Goal: Task Accomplishment & Management: Use online tool/utility

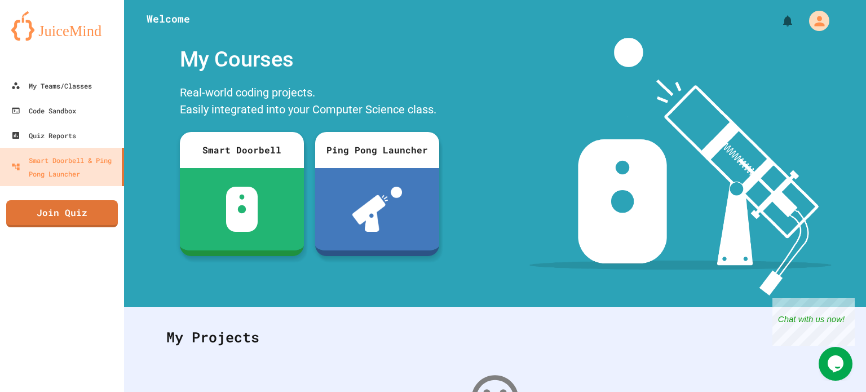
click at [281, 35] on div "Welcome" at bounding box center [495, 19] width 742 height 38
click at [50, 109] on div "Code Sandbox" at bounding box center [43, 111] width 67 height 14
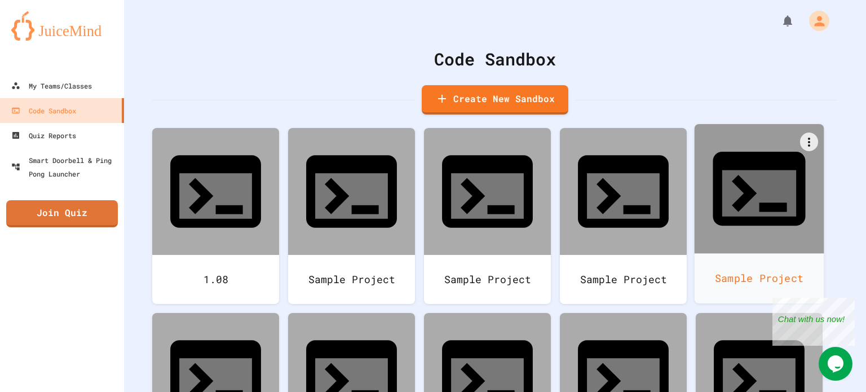
click at [796, 140] on div at bounding box center [760, 189] width 130 height 130
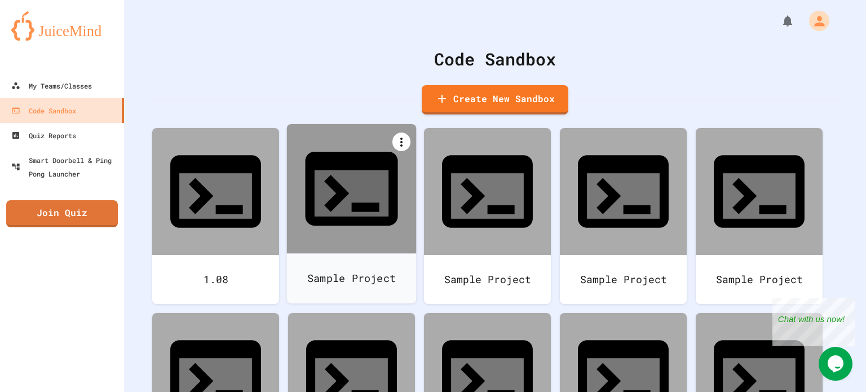
click at [401, 139] on icon at bounding box center [401, 142] width 2 height 9
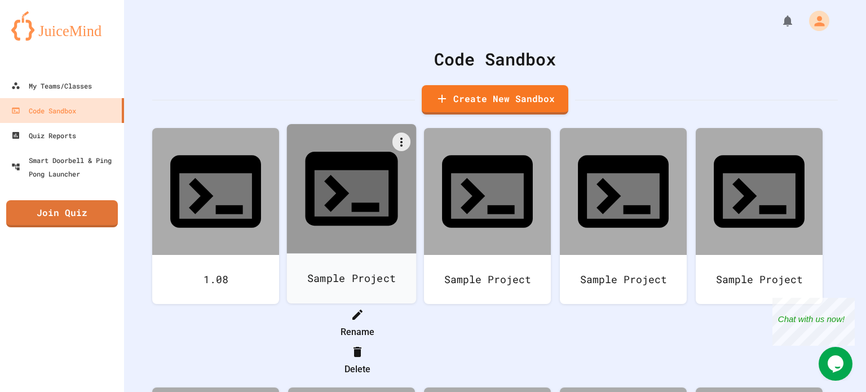
click at [415, 342] on div at bounding box center [357, 351] width 116 height 18
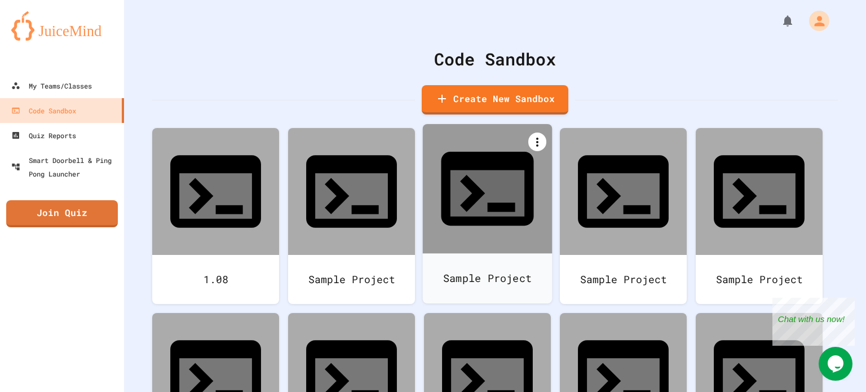
click at [537, 144] on icon at bounding box center [537, 142] width 2 height 9
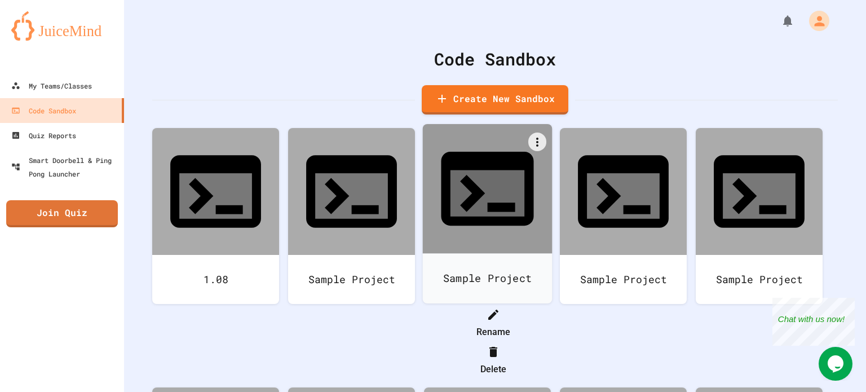
click at [551, 342] on li "Delete" at bounding box center [493, 360] width 116 height 36
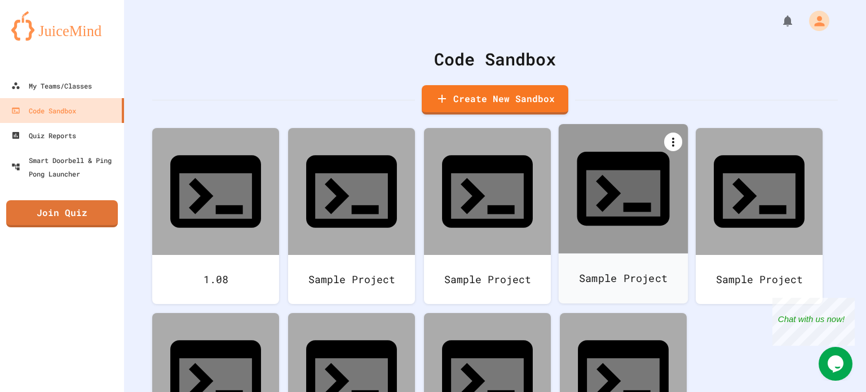
click at [672, 142] on icon at bounding box center [673, 142] width 2 height 9
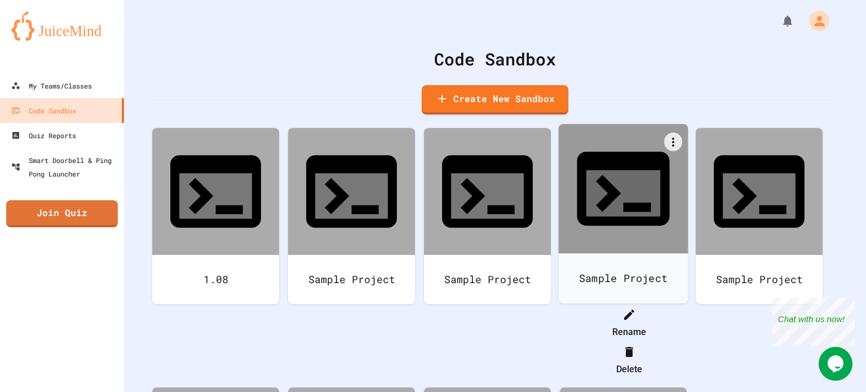
click at [633, 347] on icon at bounding box center [629, 352] width 8 height 10
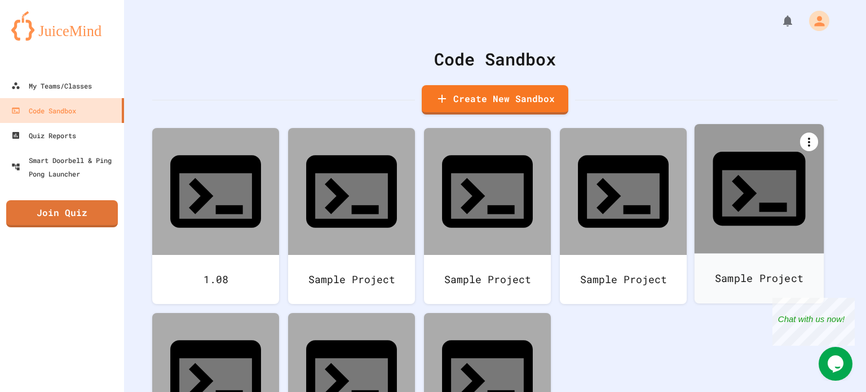
click at [810, 135] on div at bounding box center [809, 142] width 18 height 19
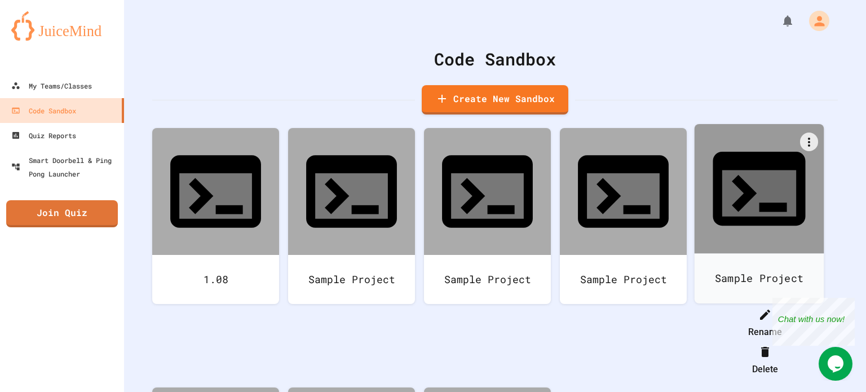
click at [818, 342] on li "Delete" at bounding box center [765, 360] width 116 height 36
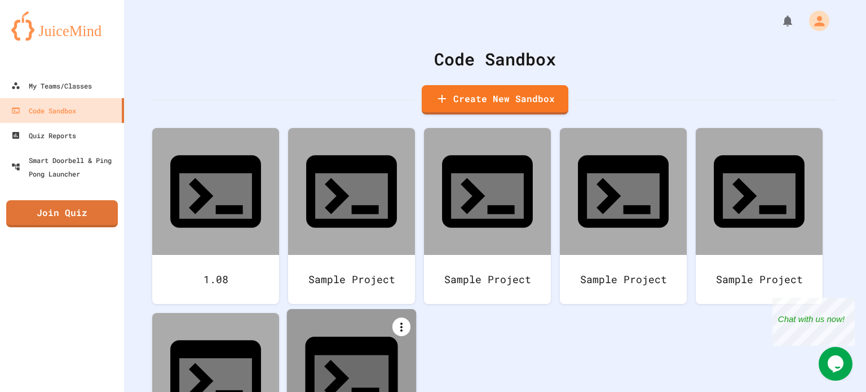
click at [399, 320] on icon at bounding box center [402, 327] width 14 height 14
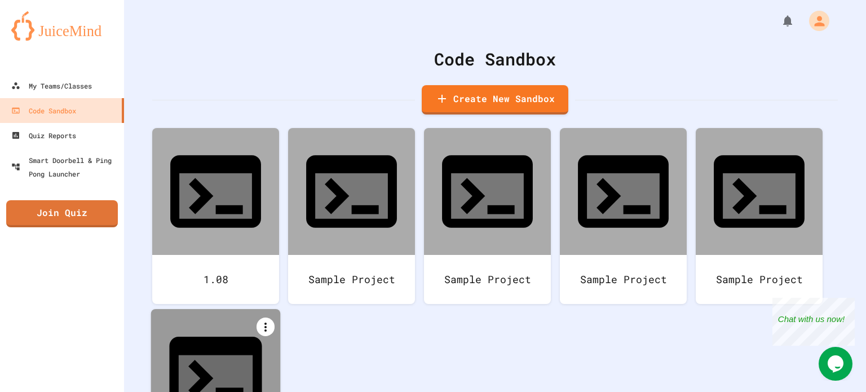
click at [266, 323] on icon at bounding box center [266, 327] width 2 height 9
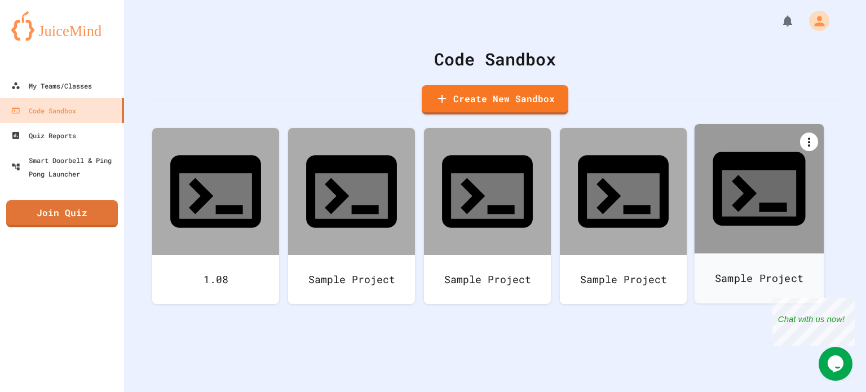
click at [810, 135] on div at bounding box center [809, 142] width 18 height 19
click at [818, 342] on li "Delete" at bounding box center [765, 360] width 116 height 36
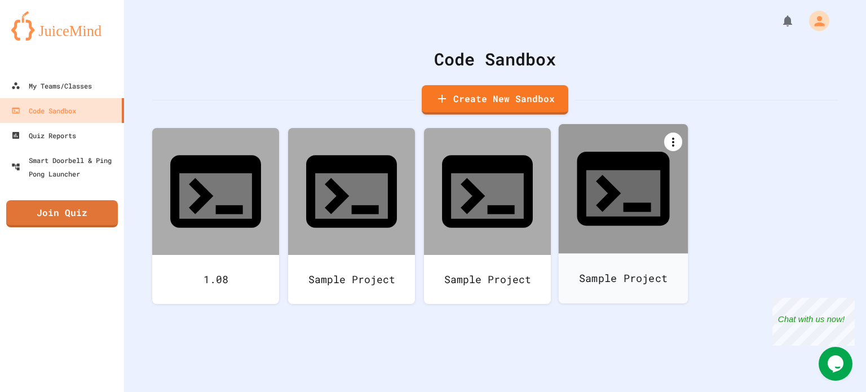
click at [672, 146] on icon at bounding box center [674, 142] width 14 height 14
click at [687, 342] on li "Delete" at bounding box center [629, 360] width 116 height 36
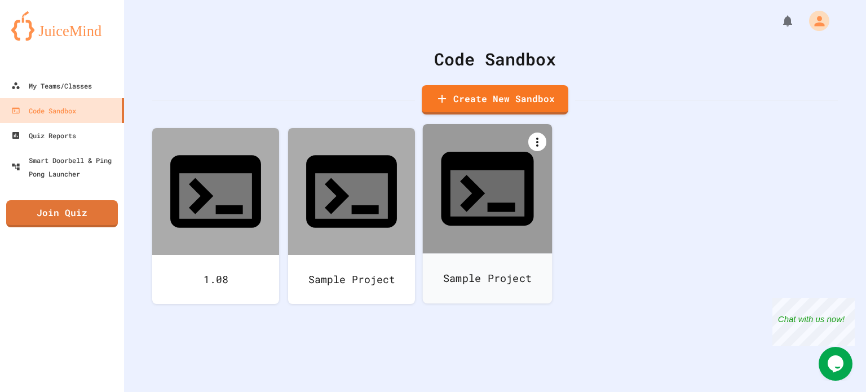
click at [532, 139] on icon at bounding box center [538, 142] width 14 height 14
click at [549, 342] on li "Delete" at bounding box center [493, 360] width 116 height 36
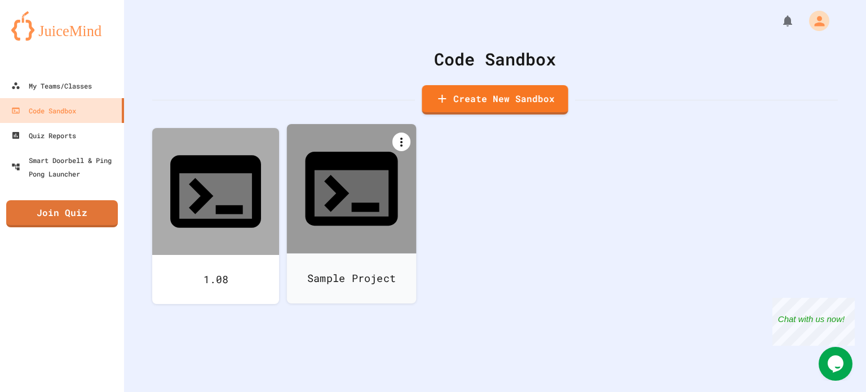
click at [408, 137] on div at bounding box center [402, 142] width 18 height 19
click at [364, 345] on icon at bounding box center [358, 352] width 14 height 14
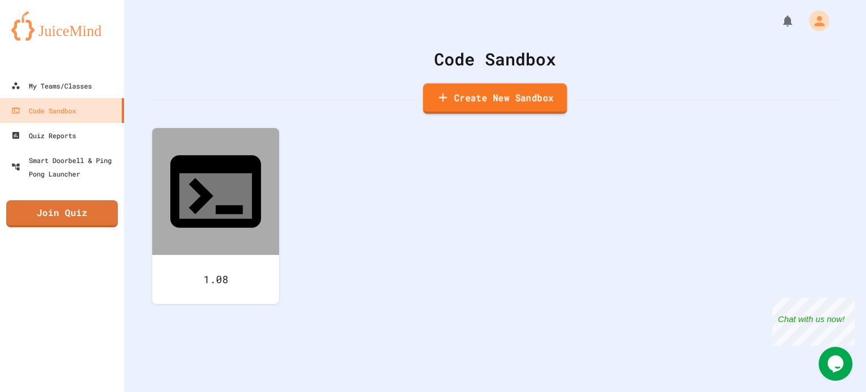
click at [482, 95] on link "Create New Sandbox" at bounding box center [495, 98] width 144 height 31
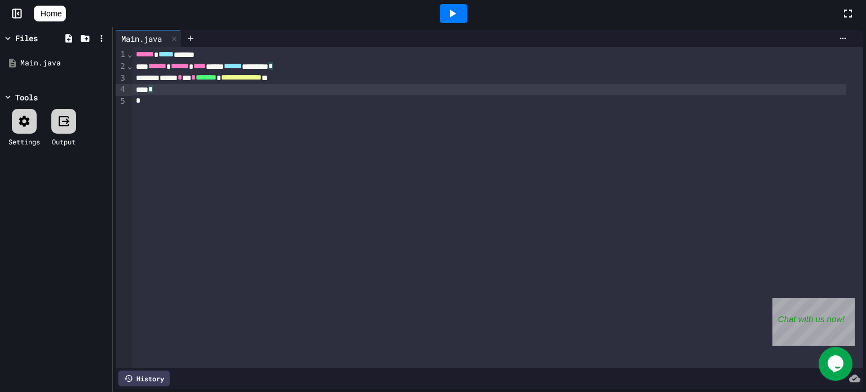
click at [203, 89] on div "*" at bounding box center [490, 89] width 714 height 11
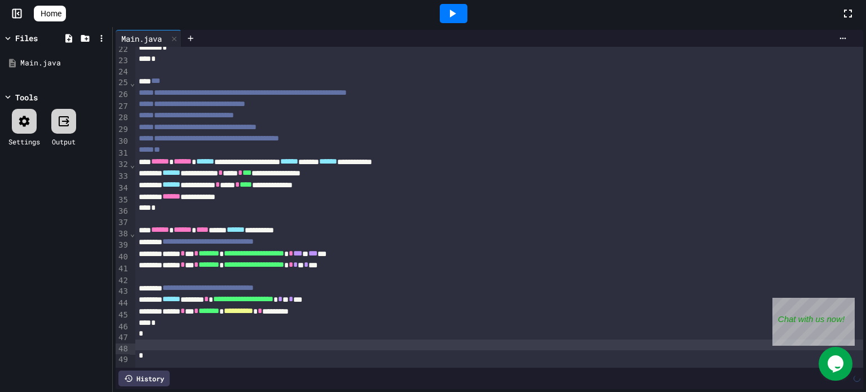
click at [450, 9] on div at bounding box center [454, 13] width 28 height 19
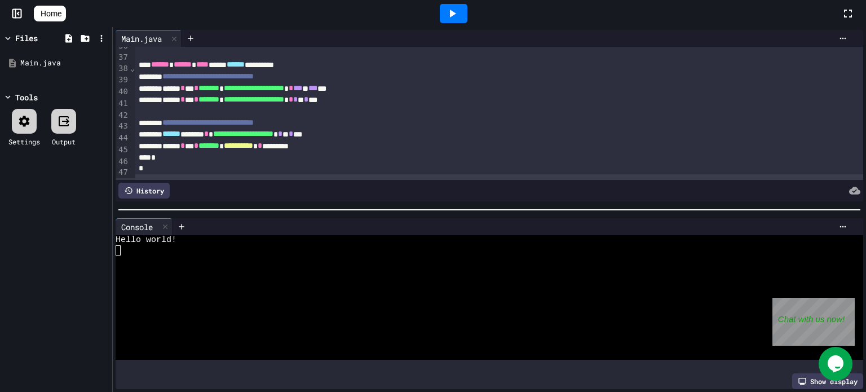
scroll to position [450, 0]
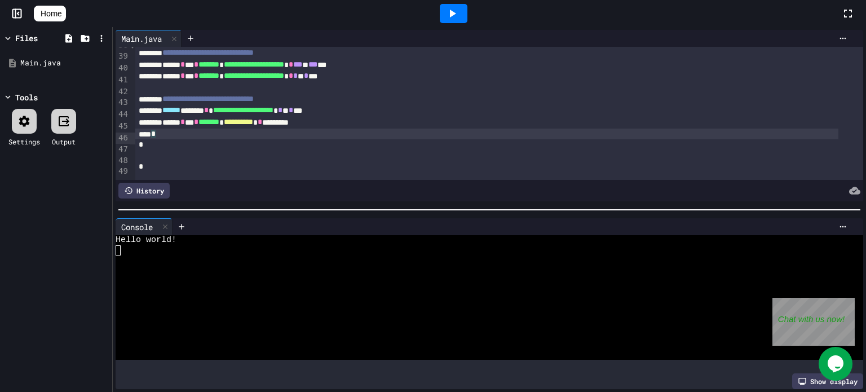
click at [174, 129] on div "*" at bounding box center [486, 134] width 703 height 11
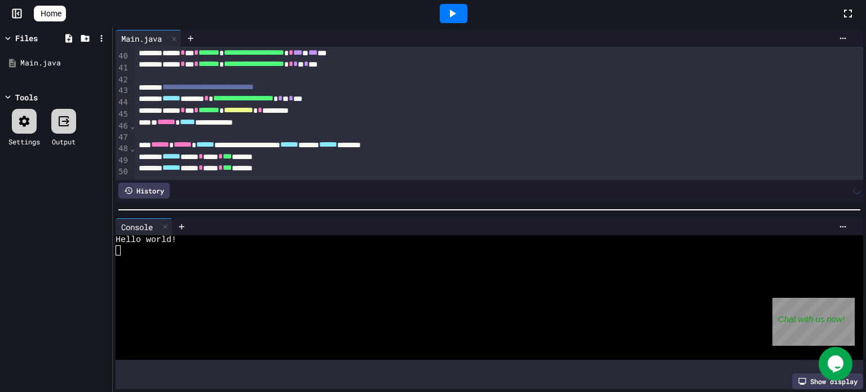
scroll to position [715, 0]
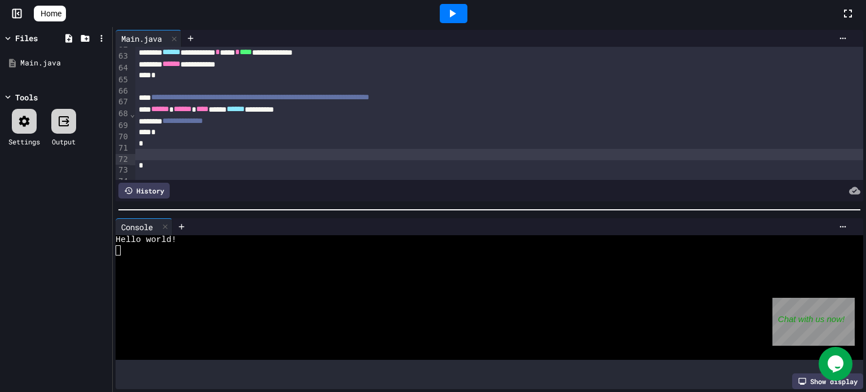
click at [465, 12] on div at bounding box center [454, 13] width 28 height 19
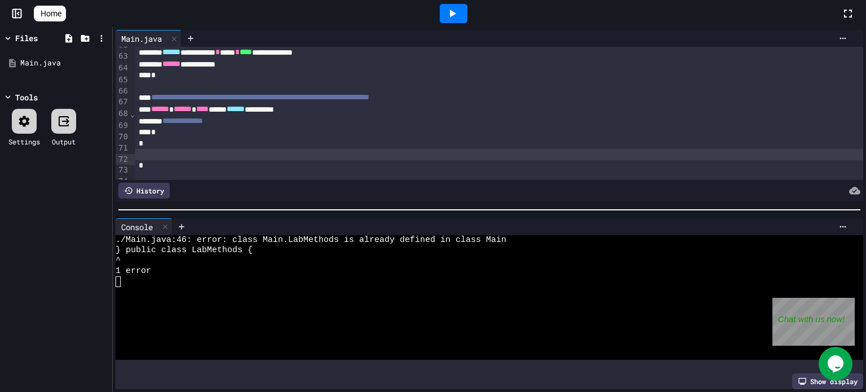
click at [165, 135] on div "*" at bounding box center [486, 132] width 703 height 11
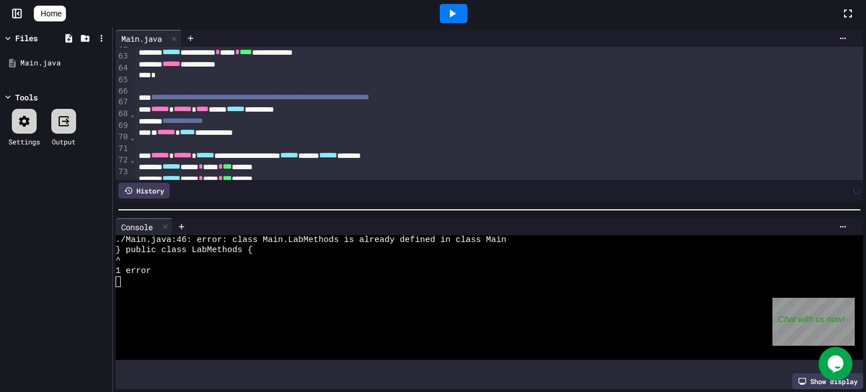
scroll to position [968, 0]
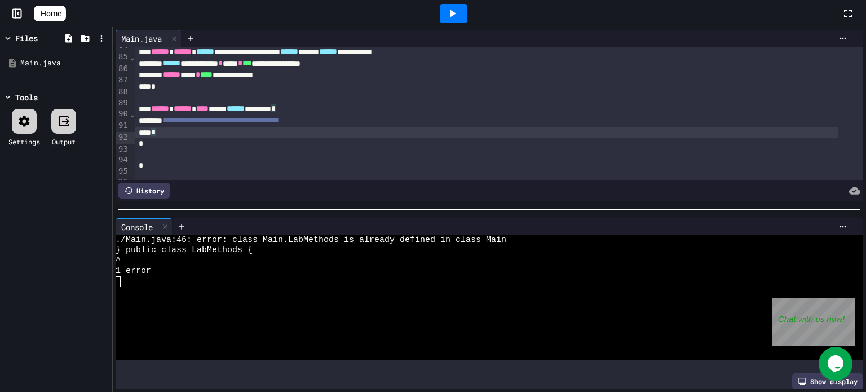
click at [168, 134] on div "*" at bounding box center [486, 133] width 703 height 12
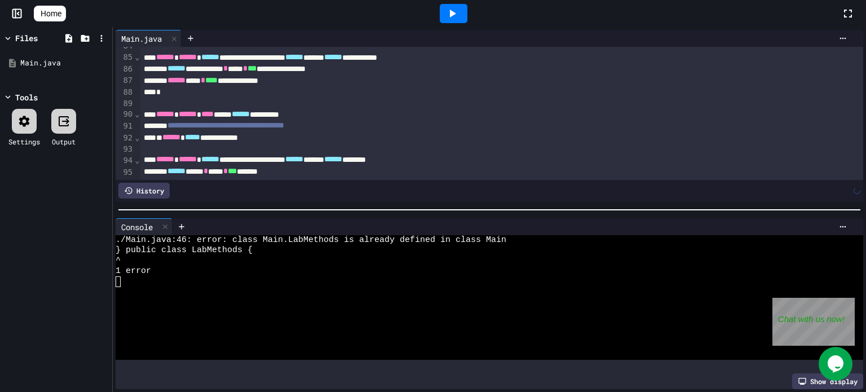
scroll to position [1221, 0]
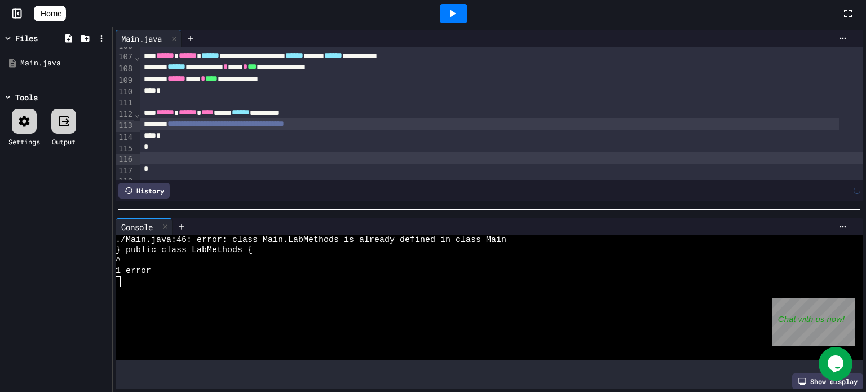
click at [161, 120] on div "**********" at bounding box center [489, 124] width 699 height 12
click at [456, 15] on icon at bounding box center [453, 14] width 6 height 8
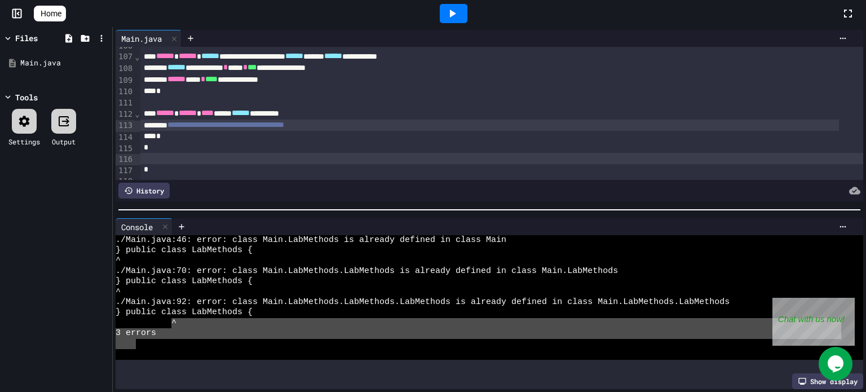
drag, startPoint x: 171, startPoint y: 322, endPoint x: 125, endPoint y: 336, distance: 48.2
click at [100, 276] on div "Files Main.java Tools Settings Output" at bounding box center [56, 209] width 112 height 365
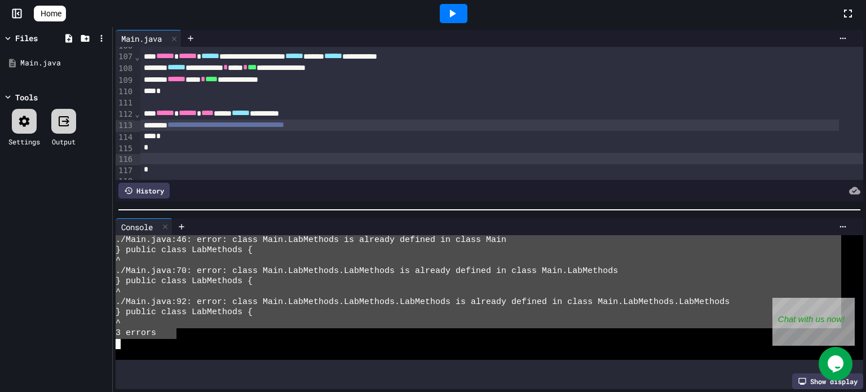
drag, startPoint x: 116, startPoint y: 232, endPoint x: 179, endPoint y: 331, distance: 117.7
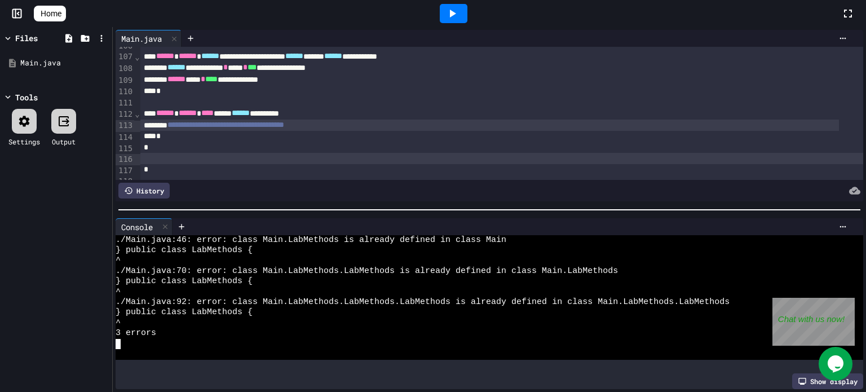
click at [186, 135] on div "*" at bounding box center [489, 136] width 699 height 11
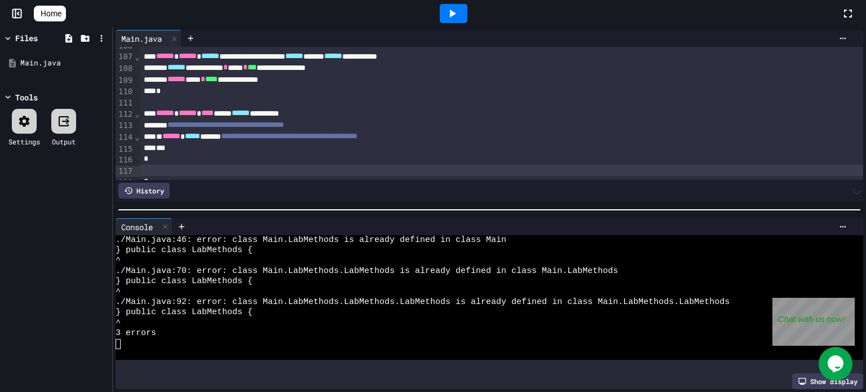
scroll to position [1233, 0]
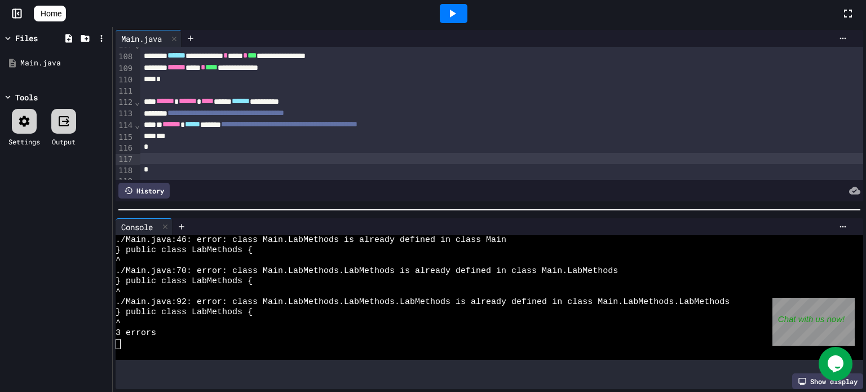
click at [456, 13] on icon at bounding box center [453, 14] width 6 height 8
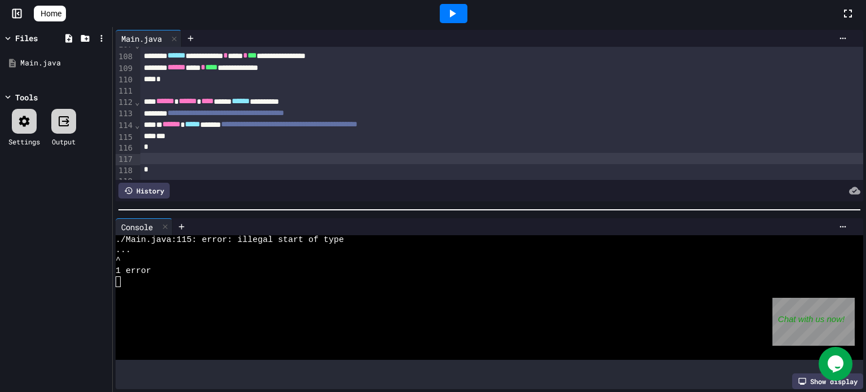
click at [156, 268] on div "1 error" at bounding box center [479, 271] width 726 height 10
click at [156, 261] on div "^" at bounding box center [479, 261] width 726 height 10
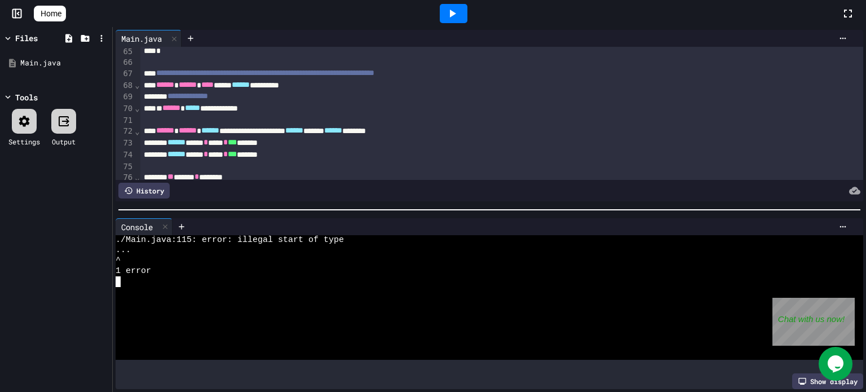
scroll to position [743, 0]
click at [36, 39] on div "Files" at bounding box center [26, 38] width 23 height 12
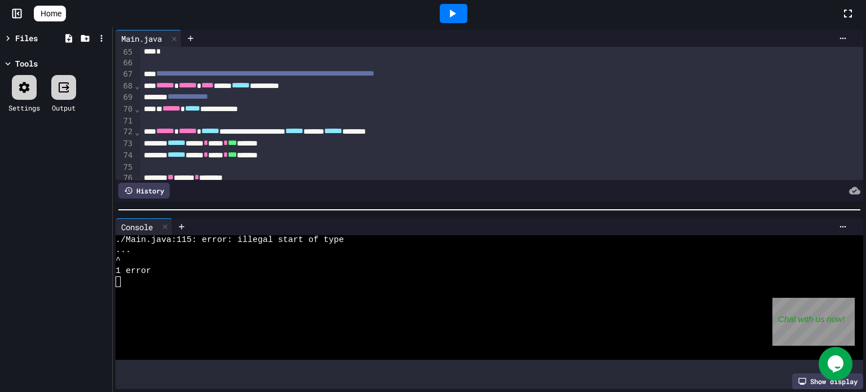
click at [20, 34] on div "Files" at bounding box center [26, 38] width 23 height 12
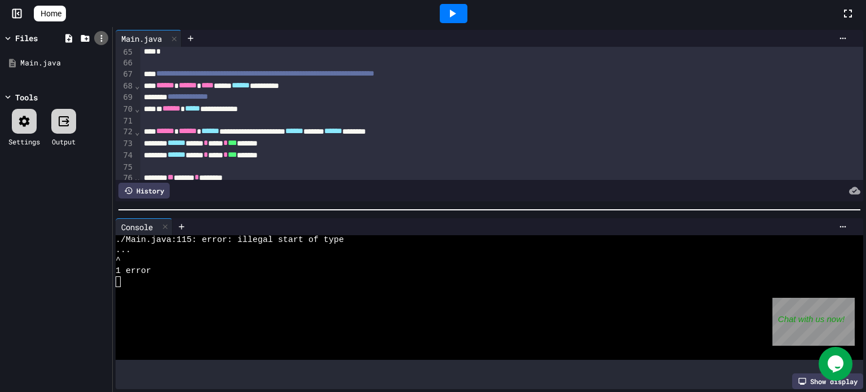
click at [98, 42] on icon at bounding box center [101, 38] width 10 height 10
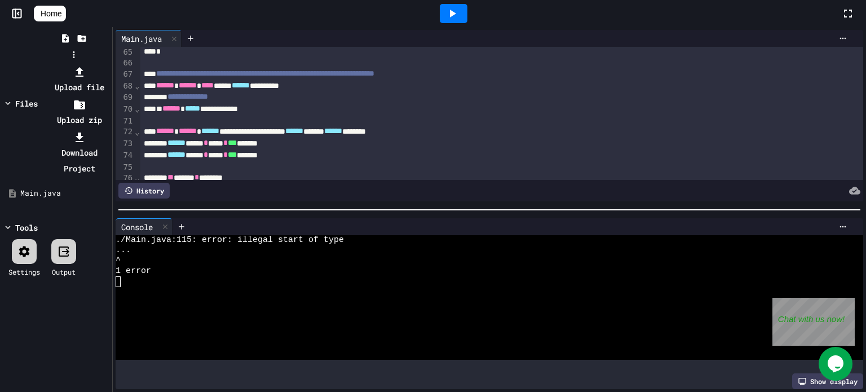
click at [38, 64] on div at bounding box center [74, 64] width 72 height 0
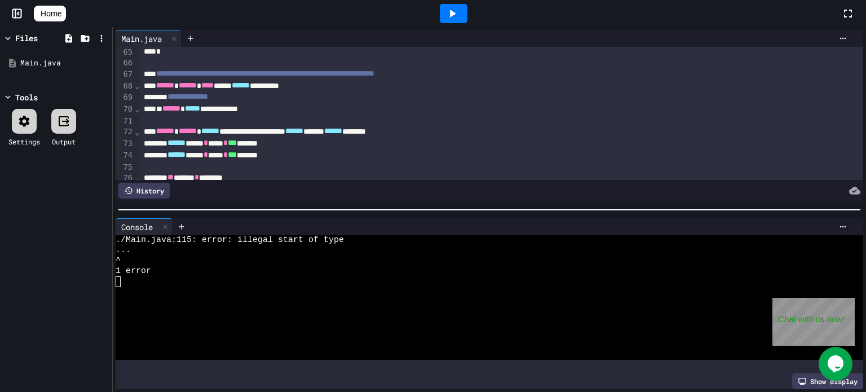
click at [28, 37] on div "Files" at bounding box center [26, 38] width 23 height 12
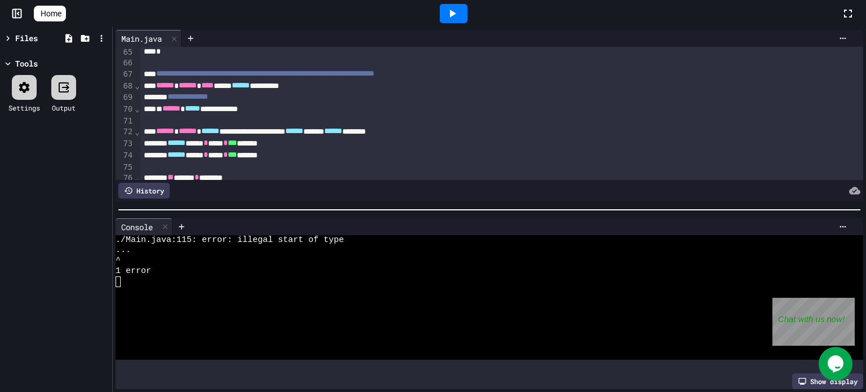
click at [12, 38] on icon at bounding box center [8, 38] width 10 height 10
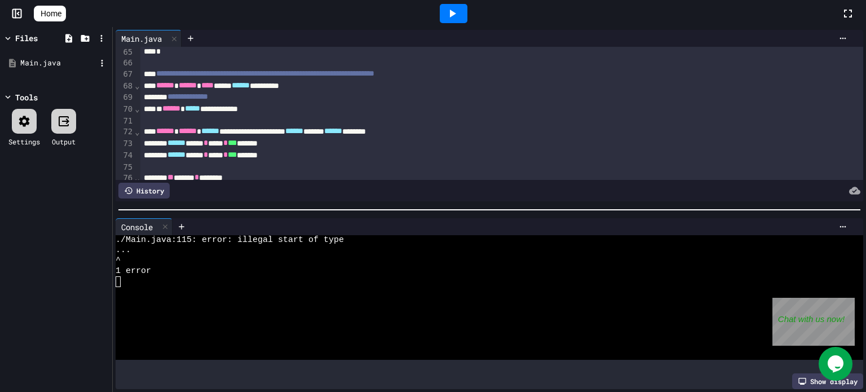
click at [64, 60] on div "Main.java" at bounding box center [58, 63] width 76 height 11
click at [50, 65] on div "Main.java" at bounding box center [58, 63] width 76 height 11
click at [99, 63] on icon at bounding box center [102, 63] width 10 height 10
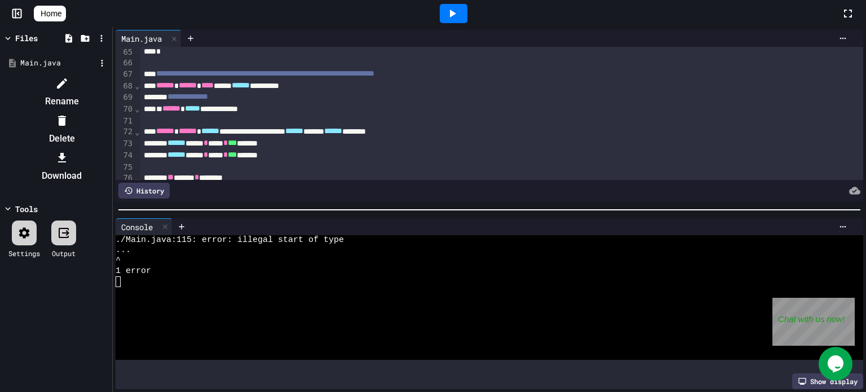
click at [109, 81] on li "Rename" at bounding box center [61, 92] width 95 height 36
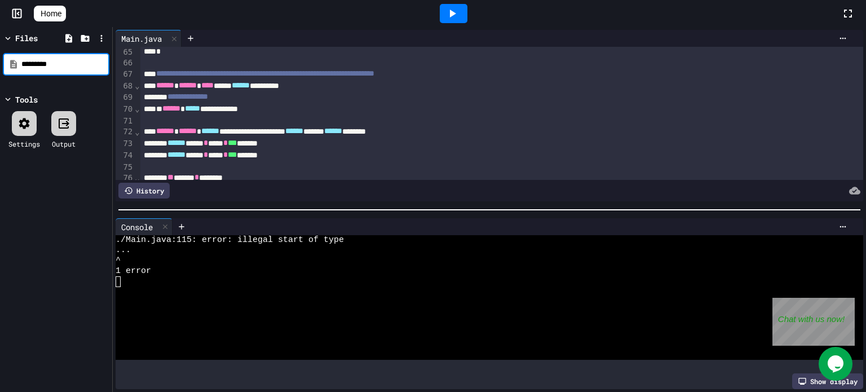
drag, startPoint x: 70, startPoint y: 63, endPoint x: 12, endPoint y: 71, distance: 58.7
click at [12, 71] on div "*********" at bounding box center [56, 64] width 107 height 23
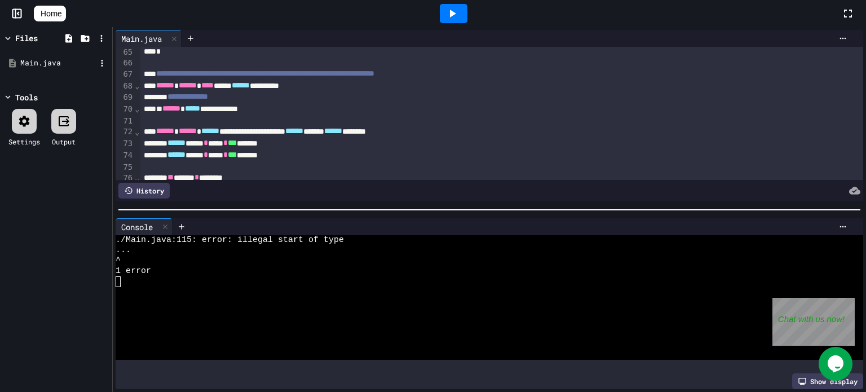
click at [47, 65] on div "Main.java" at bounding box center [58, 63] width 76 height 11
click at [61, 64] on div "Main.java" at bounding box center [58, 63] width 76 height 11
click at [49, 60] on div "Main.java" at bounding box center [58, 63] width 76 height 11
click at [56, 63] on div "Main.java" at bounding box center [58, 63] width 76 height 11
click at [56, 60] on div "Main.java" at bounding box center [58, 63] width 76 height 11
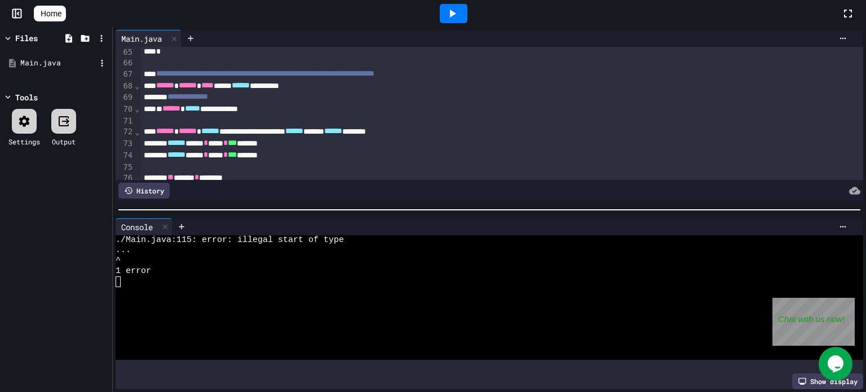
click at [54, 61] on div "Main.java" at bounding box center [58, 63] width 76 height 11
click at [98, 61] on icon at bounding box center [102, 63] width 10 height 10
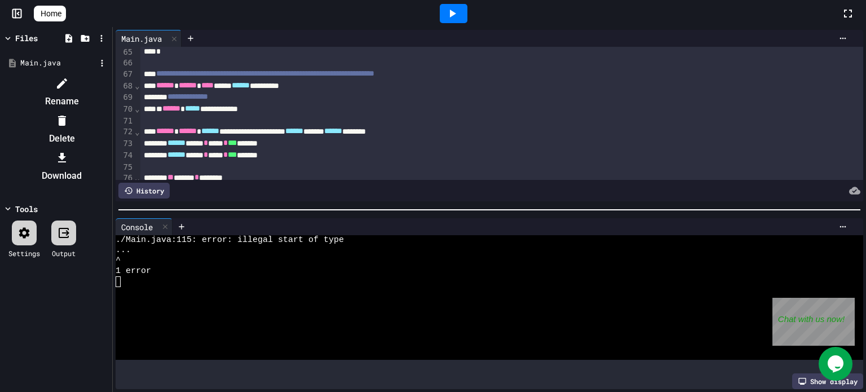
click at [109, 86] on li "Rename" at bounding box center [61, 92] width 95 height 36
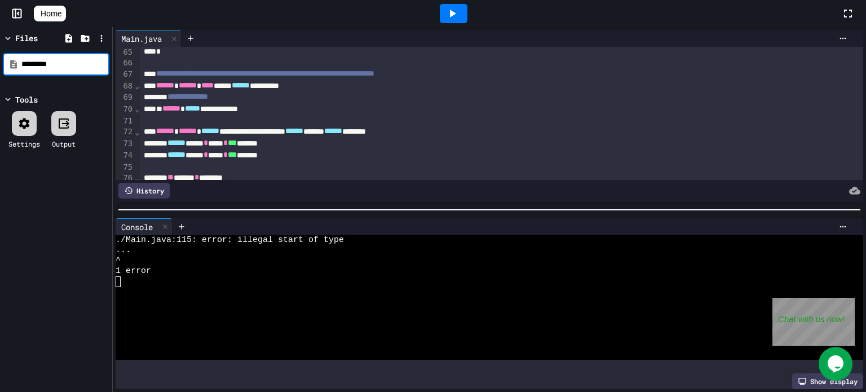
drag, startPoint x: 63, startPoint y: 65, endPoint x: 27, endPoint y: 70, distance: 35.9
click at [27, 70] on div "*********" at bounding box center [56, 64] width 107 height 23
type input "*"
type input "**********"
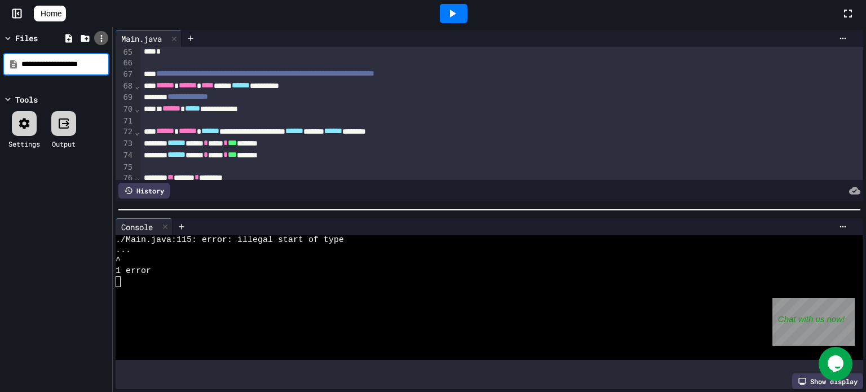
click at [102, 32] on div at bounding box center [101, 38] width 14 height 14
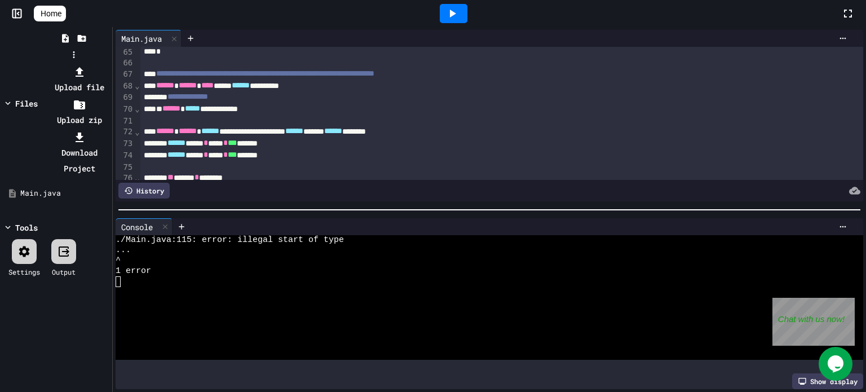
click at [109, 129] on li "Download Project" at bounding box center [79, 152] width 60 height 47
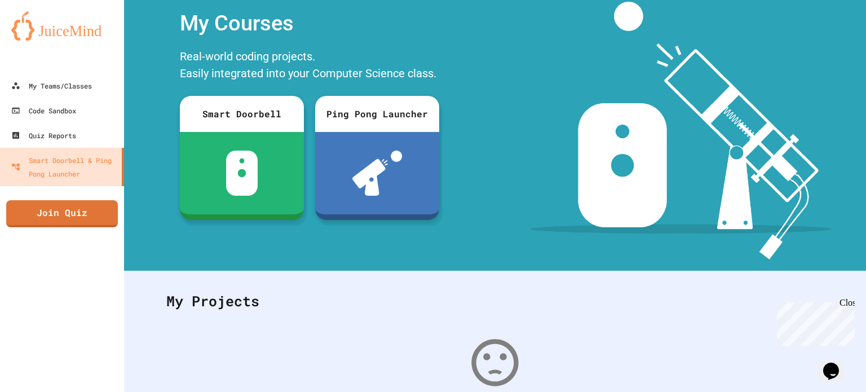
scroll to position [36, 0]
click at [68, 122] on link "Code Sandbox" at bounding box center [62, 110] width 128 height 25
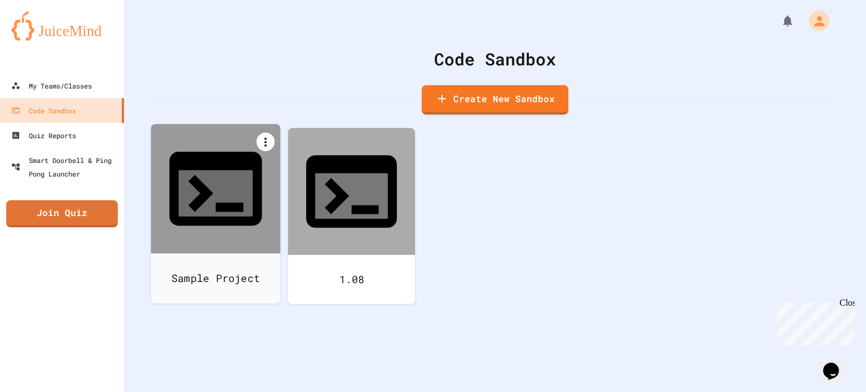
click at [262, 140] on icon at bounding box center [266, 142] width 14 height 14
click at [279, 305] on li "Rename" at bounding box center [222, 323] width 116 height 36
click at [263, 144] on icon at bounding box center [266, 142] width 14 height 14
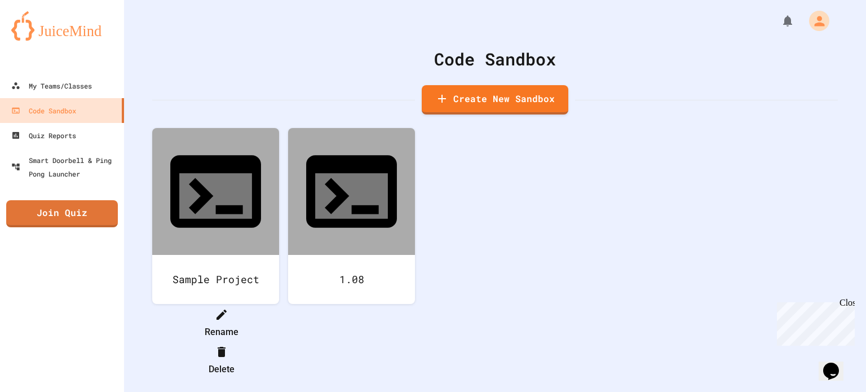
click at [228, 308] on icon at bounding box center [222, 315] width 14 height 14
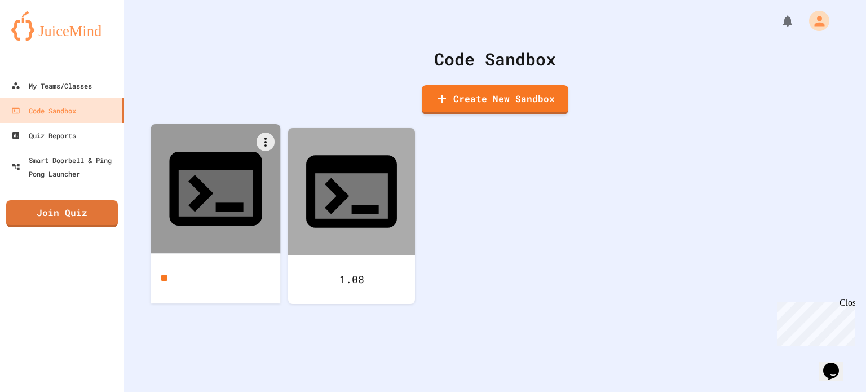
type input "*"
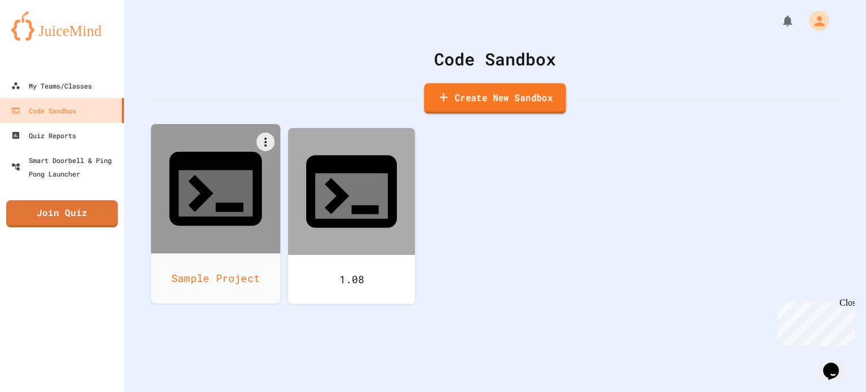
click at [478, 87] on link "Create New Sandbox" at bounding box center [495, 98] width 142 height 31
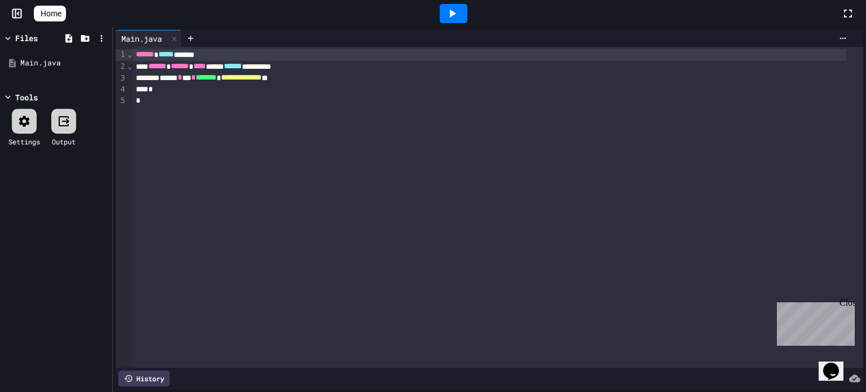
click at [175, 90] on div "*" at bounding box center [490, 89] width 714 height 11
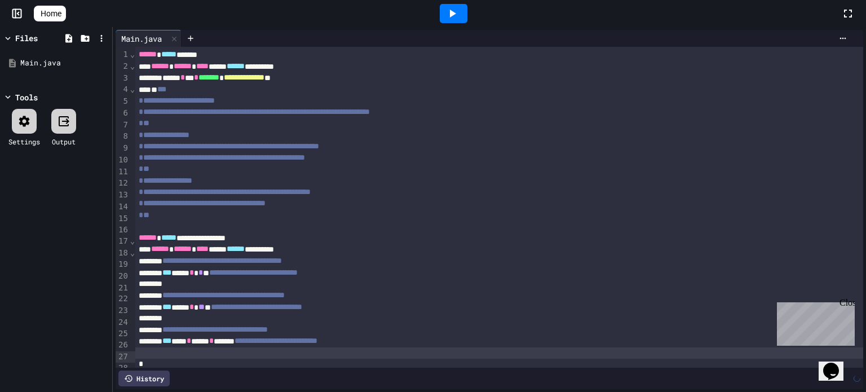
scroll to position [14, 0]
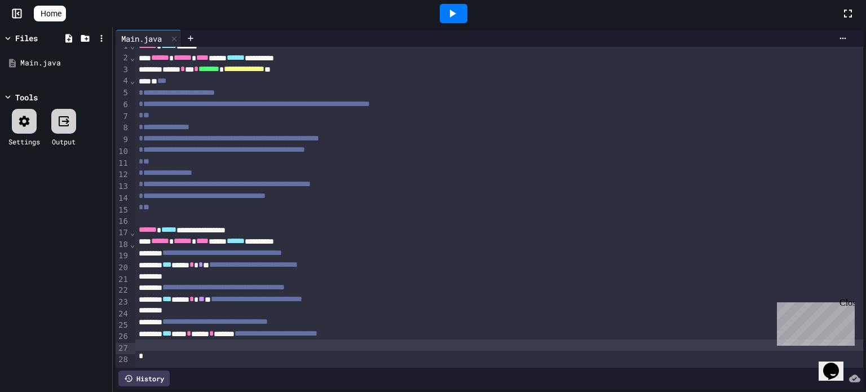
click at [459, 6] on div at bounding box center [454, 13] width 28 height 19
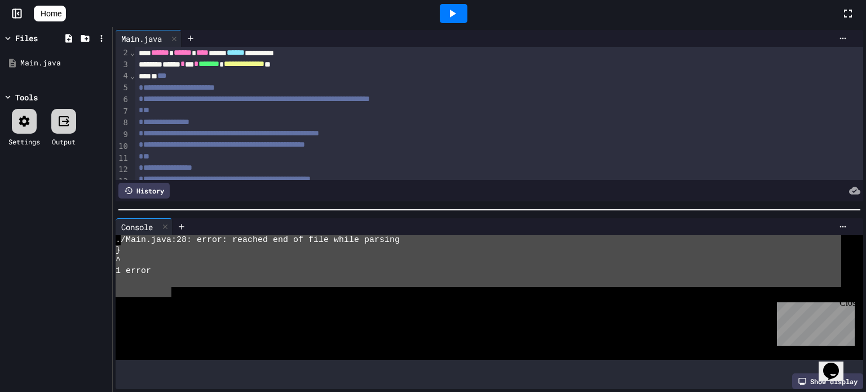
drag, startPoint x: 118, startPoint y: 235, endPoint x: 171, endPoint y: 287, distance: 74.2
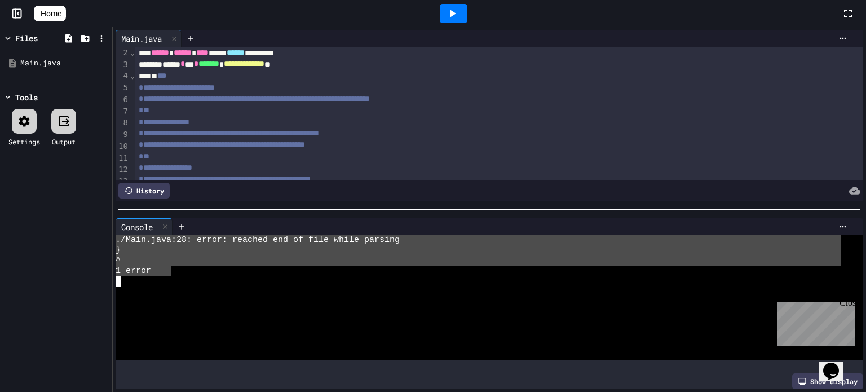
drag, startPoint x: 117, startPoint y: 235, endPoint x: 173, endPoint y: 264, distance: 63.1
drag, startPoint x: 117, startPoint y: 238, endPoint x: 178, endPoint y: 265, distance: 66.7
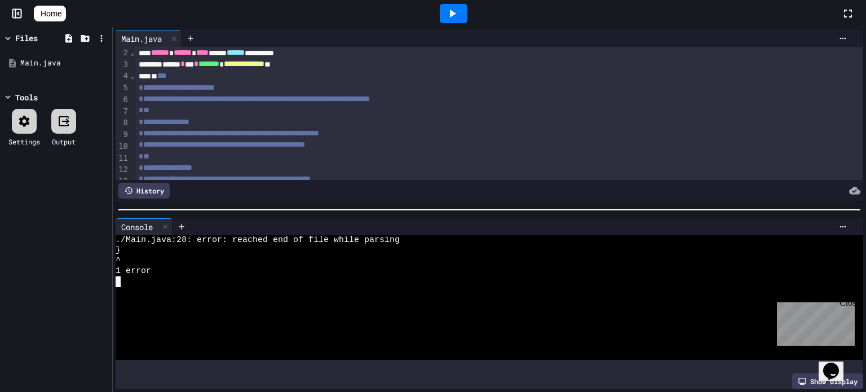
click at [178, 266] on div "1 error" at bounding box center [479, 271] width 726 height 10
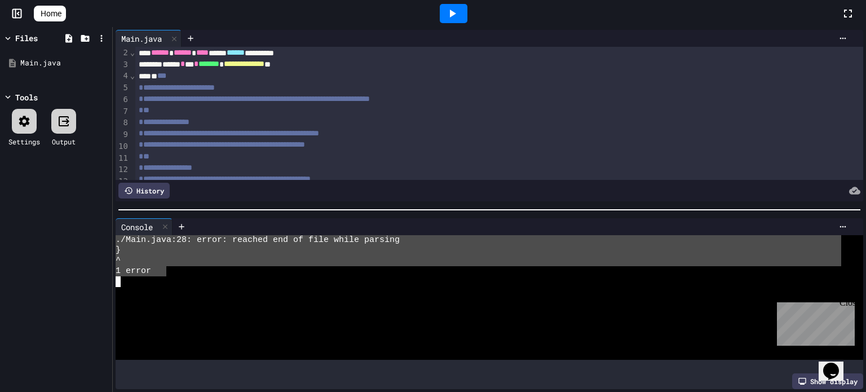
drag, startPoint x: 116, startPoint y: 232, endPoint x: 169, endPoint y: 270, distance: 64.6
drag, startPoint x: 115, startPoint y: 237, endPoint x: 162, endPoint y: 270, distance: 57.9
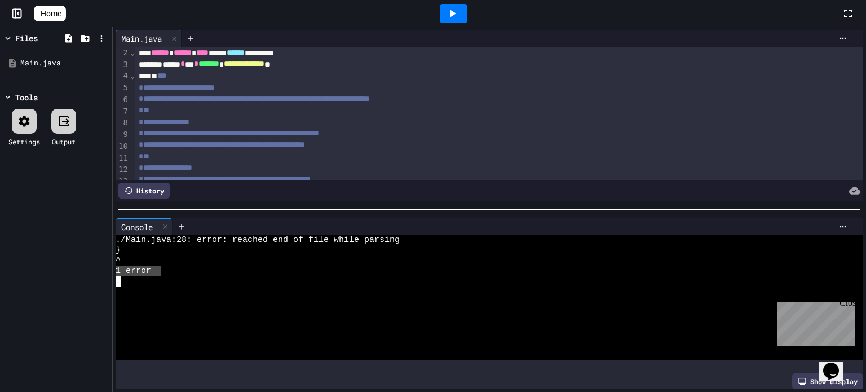
drag, startPoint x: 162, startPoint y: 270, endPoint x: 109, endPoint y: 259, distance: 54.1
click at [109, 259] on div "**********" at bounding box center [433, 209] width 866 height 365
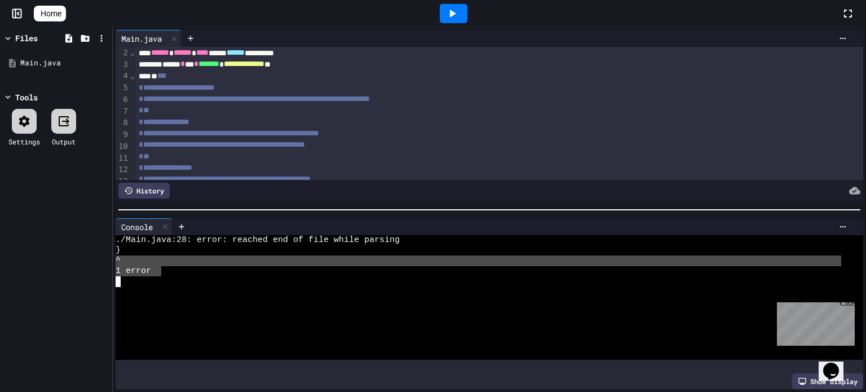
click at [97, 257] on div "Files Main.java Tools Settings Output" at bounding box center [56, 209] width 112 height 365
drag, startPoint x: 170, startPoint y: 266, endPoint x: 129, endPoint y: 261, distance: 41.5
click at [129, 261] on div "./Main.java:28: error: reached end of file while parsing } ^ 1 error" at bounding box center [479, 297] width 726 height 125
click at [61, 252] on div "Files Main.java Tools Settings Output" at bounding box center [56, 209] width 112 height 365
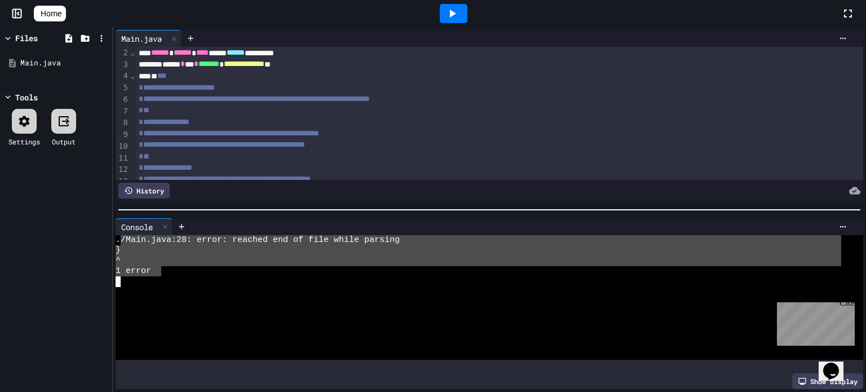
drag, startPoint x: 122, startPoint y: 235, endPoint x: 162, endPoint y: 266, distance: 51.4
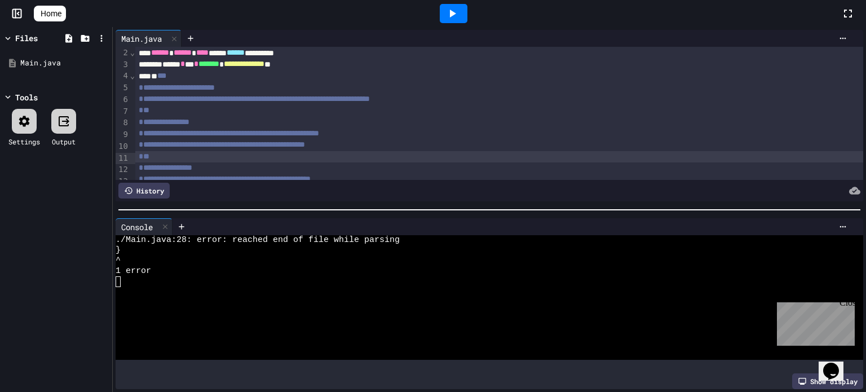
click at [165, 157] on div "*" at bounding box center [499, 156] width 728 height 11
click at [157, 156] on div "*" at bounding box center [499, 156] width 728 height 11
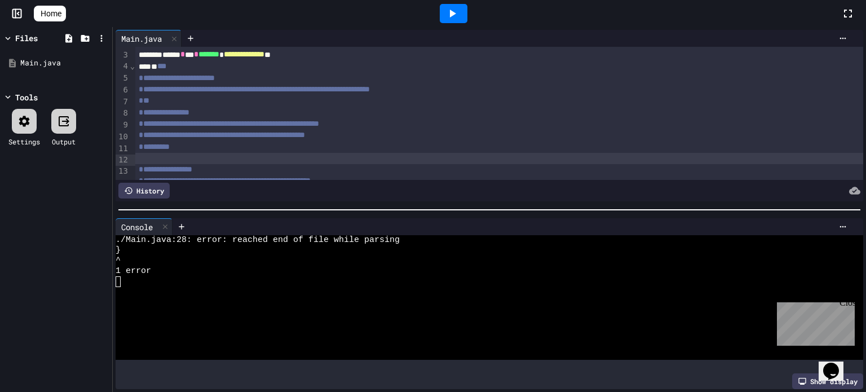
click at [458, 8] on icon at bounding box center [453, 14] width 14 height 14
click at [175, 158] on div at bounding box center [499, 158] width 728 height 11
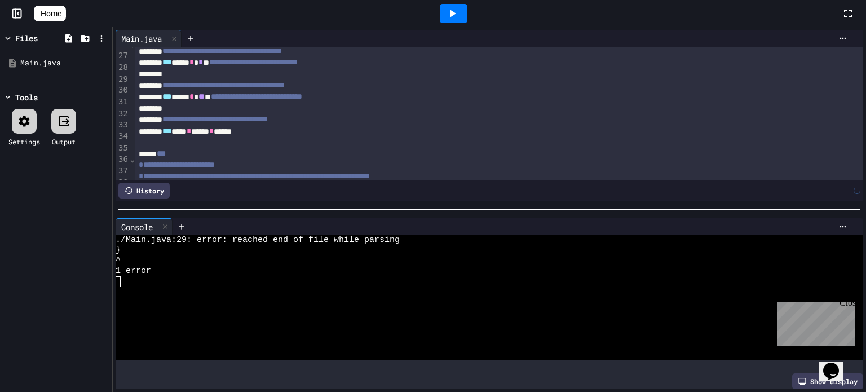
scroll to position [569, 0]
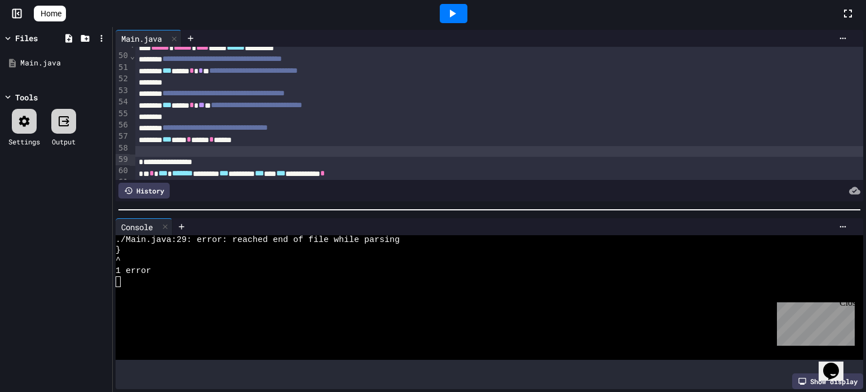
click at [459, 7] on icon at bounding box center [453, 14] width 14 height 14
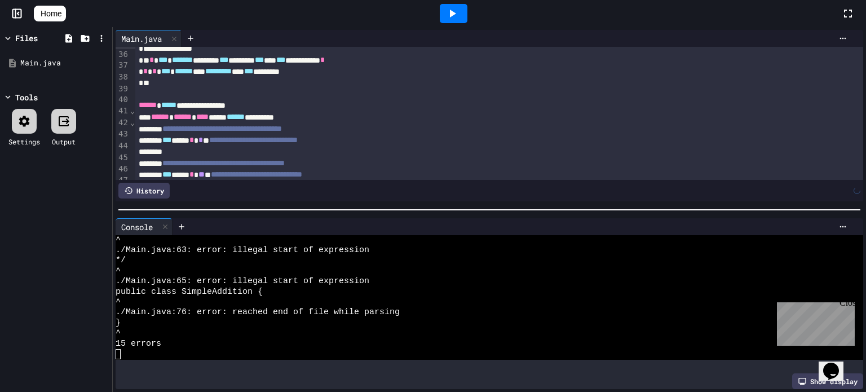
scroll to position [397, 0]
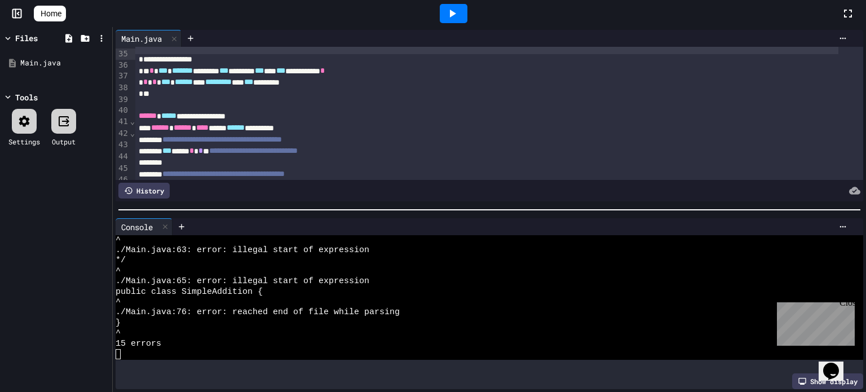
click at [467, 8] on div at bounding box center [454, 13] width 28 height 19
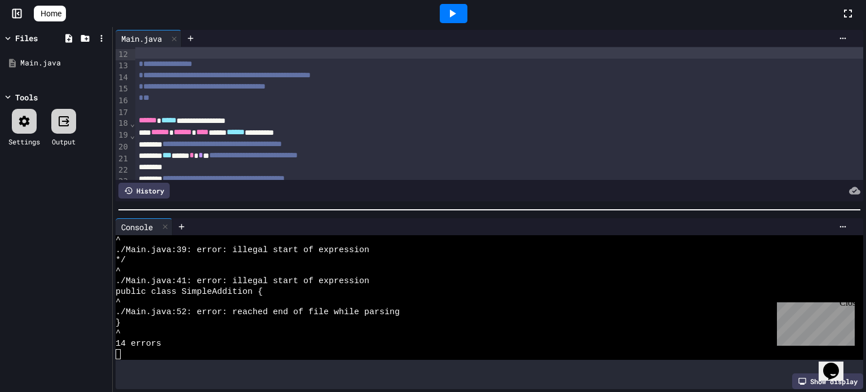
click at [459, 14] on icon at bounding box center [453, 14] width 14 height 14
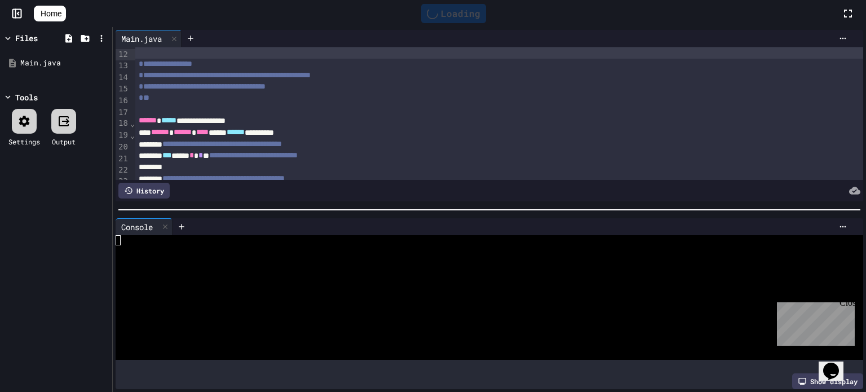
scroll to position [0, 0]
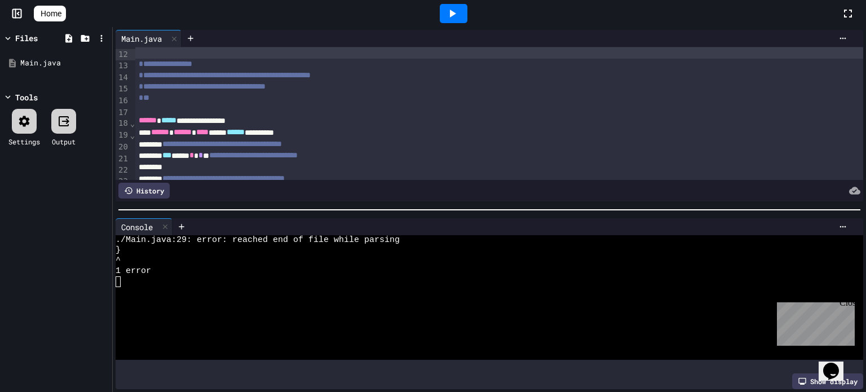
click at [30, 34] on div "Files" at bounding box center [26, 38] width 23 height 12
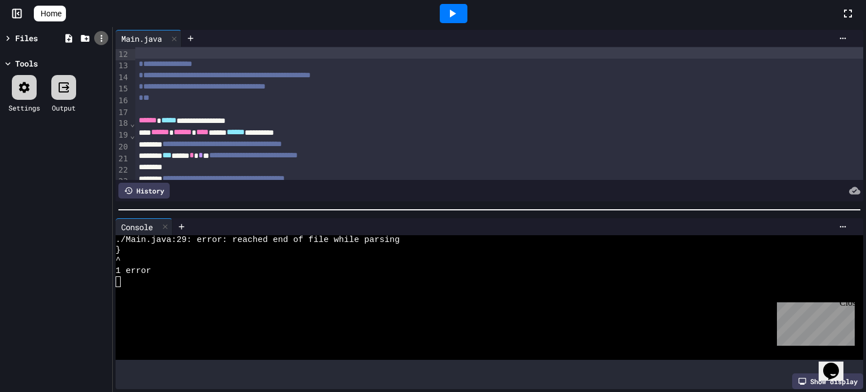
click at [106, 42] on icon at bounding box center [101, 38] width 10 height 10
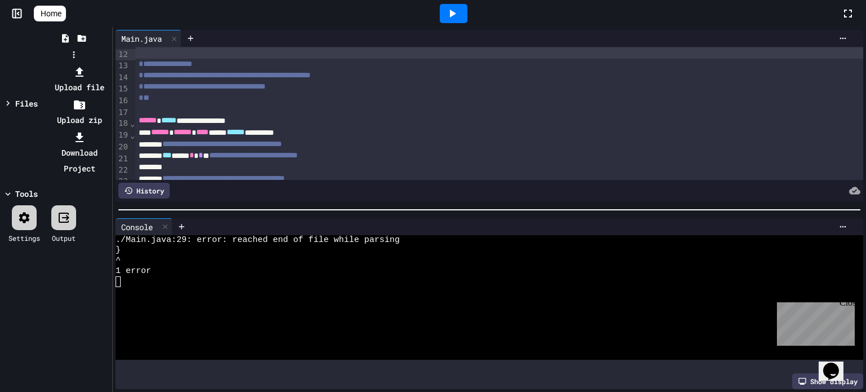
click at [39, 64] on div at bounding box center [74, 64] width 72 height 0
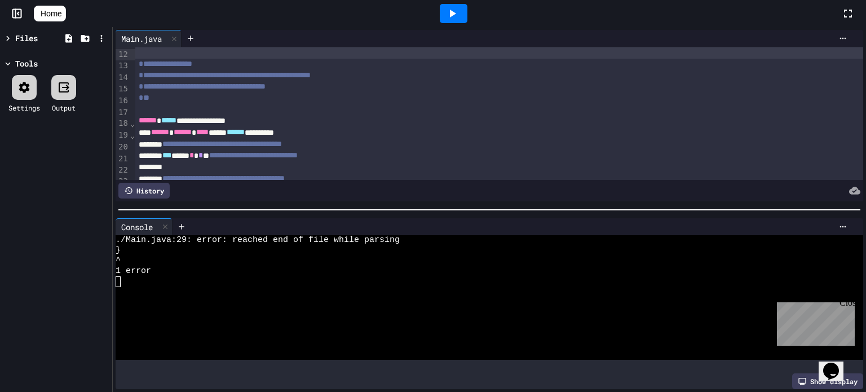
click at [20, 38] on div "Files" at bounding box center [26, 38] width 23 height 12
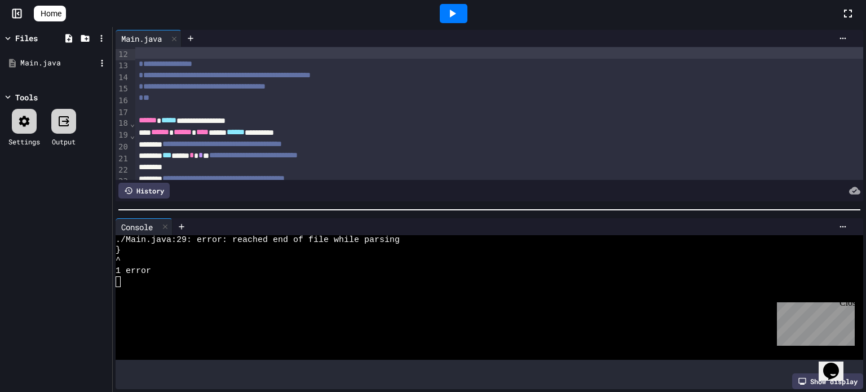
click at [46, 61] on div "Main.java" at bounding box center [58, 63] width 76 height 11
click at [100, 60] on icon at bounding box center [102, 63] width 10 height 10
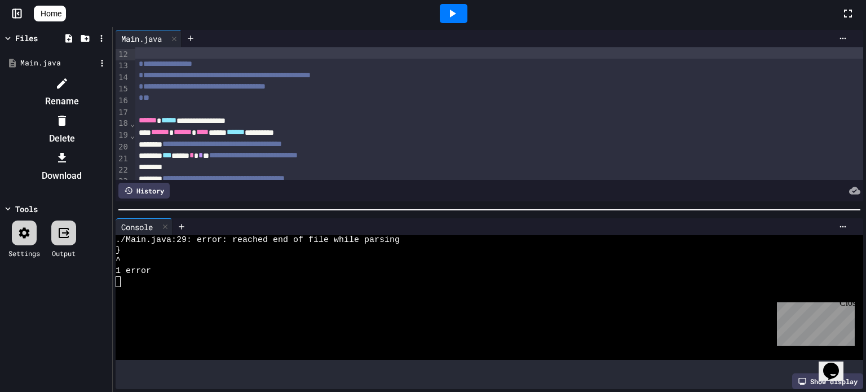
click at [109, 76] on li "Rename" at bounding box center [61, 92] width 95 height 36
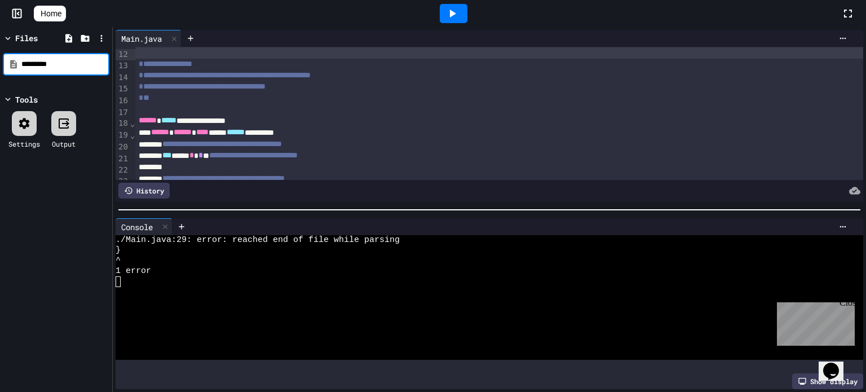
click at [64, 61] on input "*********" at bounding box center [64, 64] width 86 height 11
type input "**********"
click at [102, 39] on icon at bounding box center [101, 38] width 10 height 10
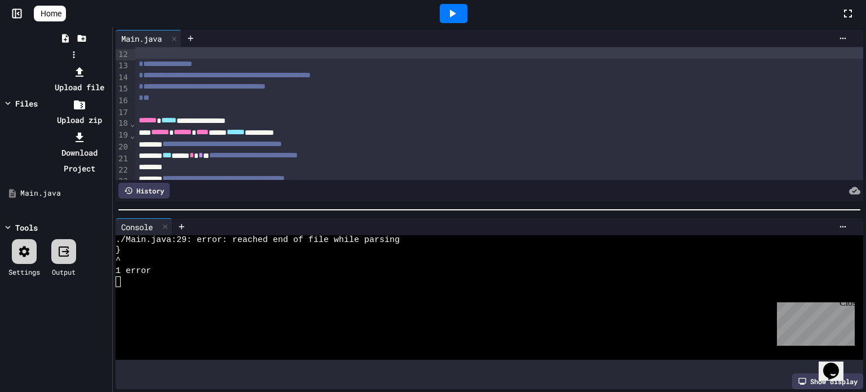
click at [60, 64] on div at bounding box center [74, 64] width 72 height 0
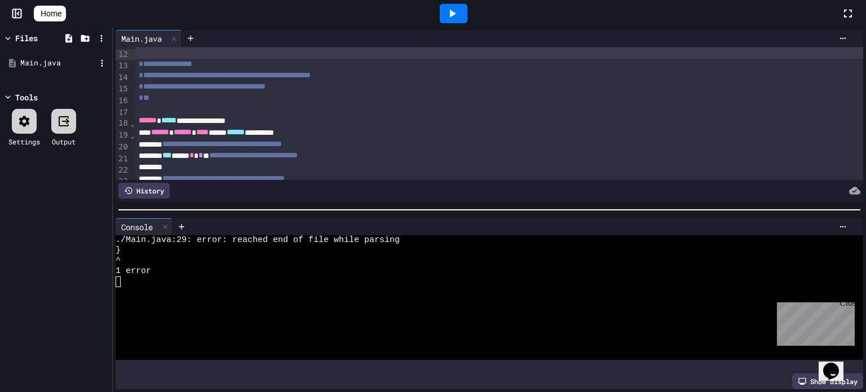
click at [56, 65] on div "Main.java" at bounding box center [58, 63] width 76 height 11
click at [52, 59] on div "Main.java" at bounding box center [58, 63] width 76 height 11
click at [47, 64] on div "Main.java" at bounding box center [58, 63] width 76 height 11
click at [103, 58] on icon at bounding box center [102, 63] width 10 height 10
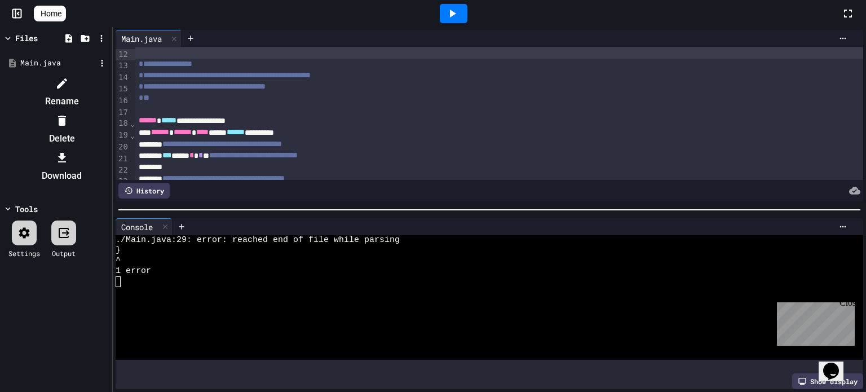
click at [109, 81] on li "Rename" at bounding box center [61, 92] width 95 height 36
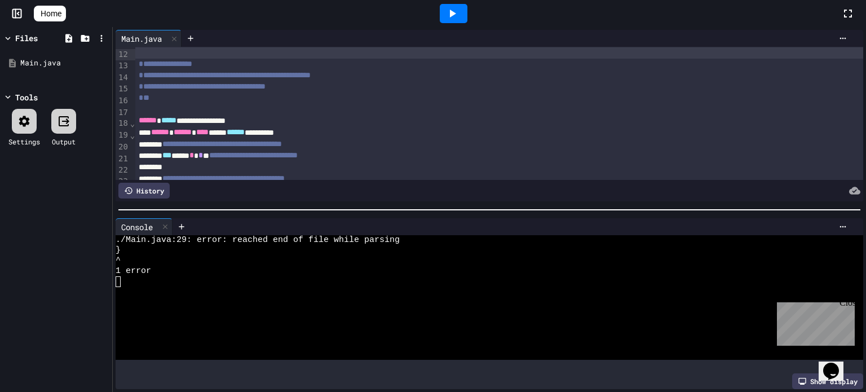
click at [100, 30] on div at bounding box center [101, 38] width 16 height 16
click at [100, 33] on icon at bounding box center [101, 38] width 10 height 10
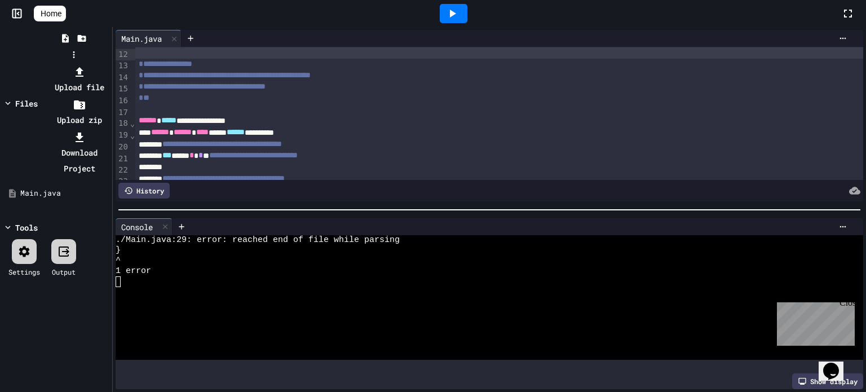
click at [109, 129] on li "Download Project" at bounding box center [79, 152] width 60 height 47
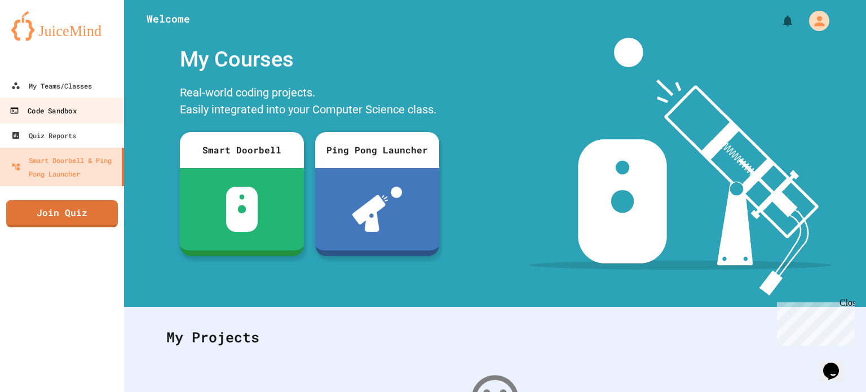
click at [45, 110] on div "Code Sandbox" at bounding box center [43, 111] width 67 height 14
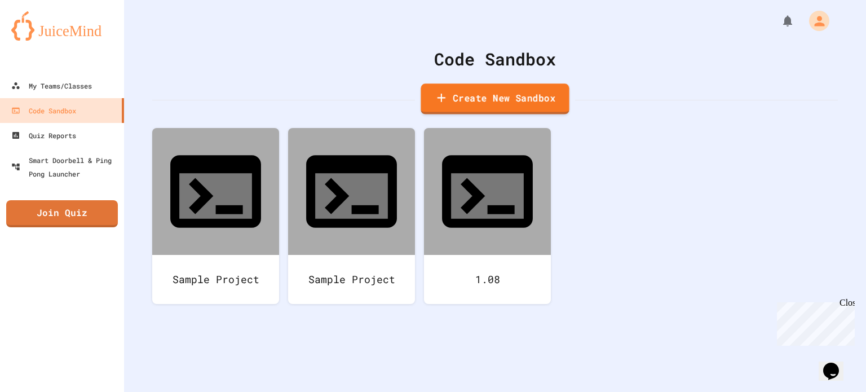
click at [506, 95] on link "Create New Sandbox" at bounding box center [495, 98] width 148 height 31
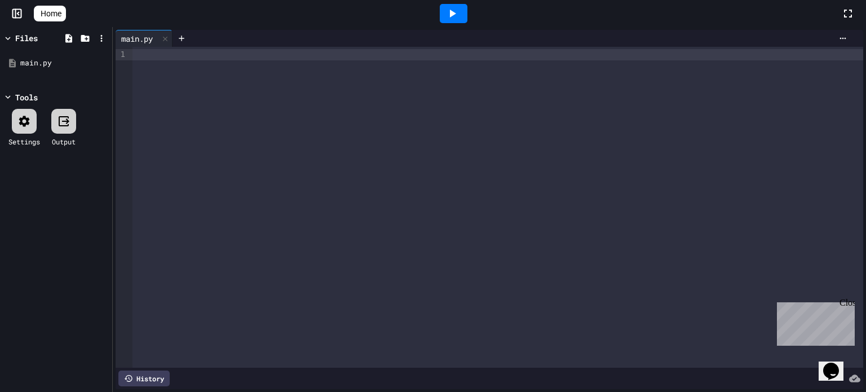
click at [215, 51] on div at bounding box center [498, 54] width 731 height 11
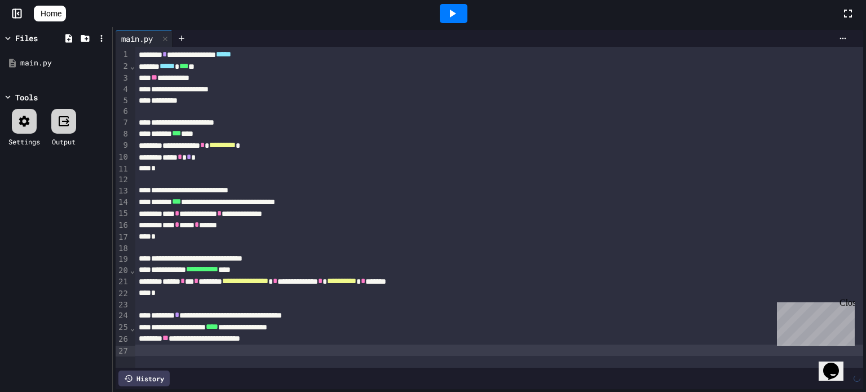
scroll to position [7, 0]
click at [468, 5] on div at bounding box center [454, 13] width 28 height 19
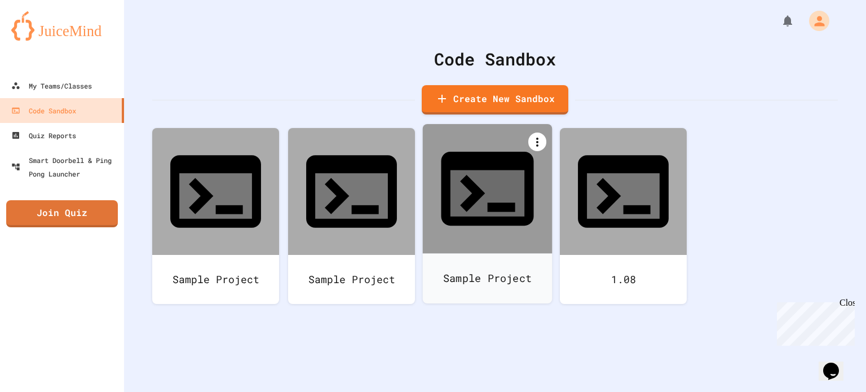
click at [540, 142] on icon at bounding box center [538, 142] width 14 height 14
click at [551, 342] on li "Delete" at bounding box center [493, 360] width 116 height 36
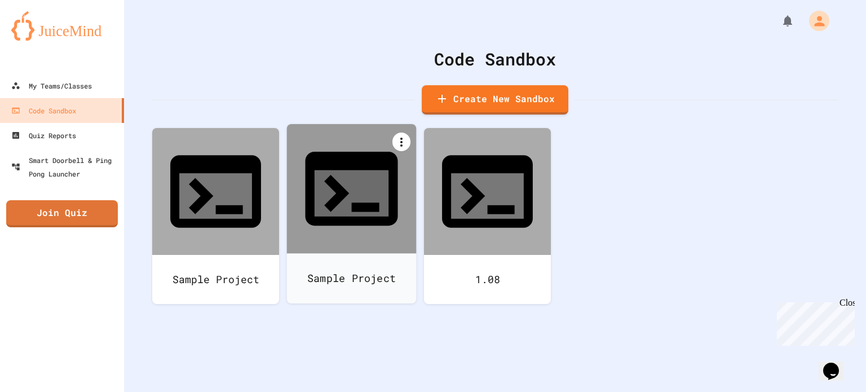
click at [407, 135] on div at bounding box center [402, 142] width 18 height 19
click at [364, 345] on icon at bounding box center [358, 352] width 14 height 14
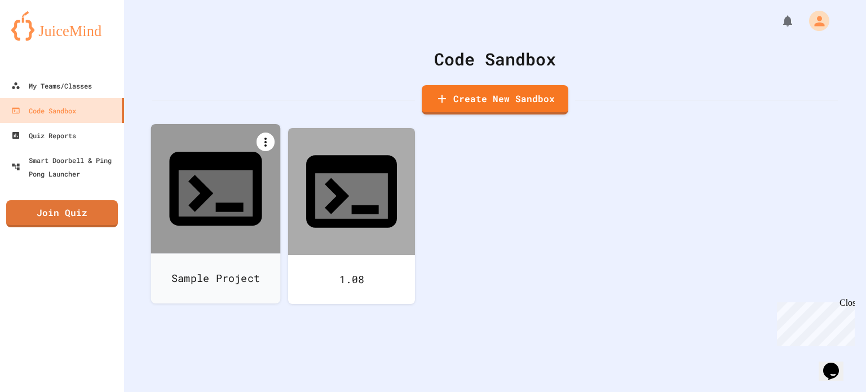
click at [257, 146] on div at bounding box center [266, 142] width 18 height 19
click at [279, 342] on li "Delete" at bounding box center [222, 360] width 116 height 36
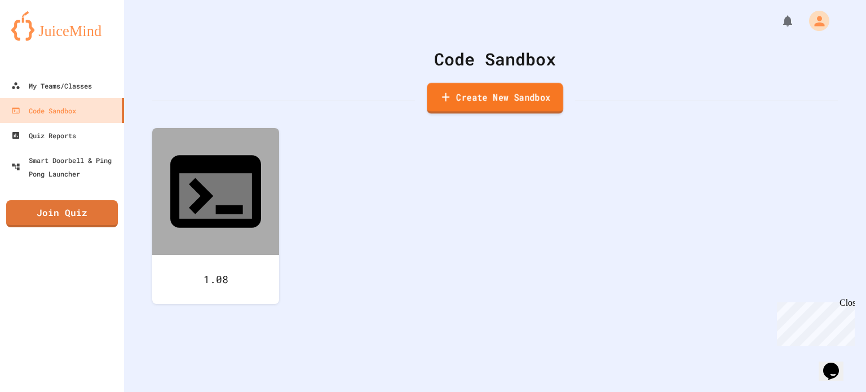
click at [492, 93] on link "Create New Sandbox" at bounding box center [495, 98] width 136 height 31
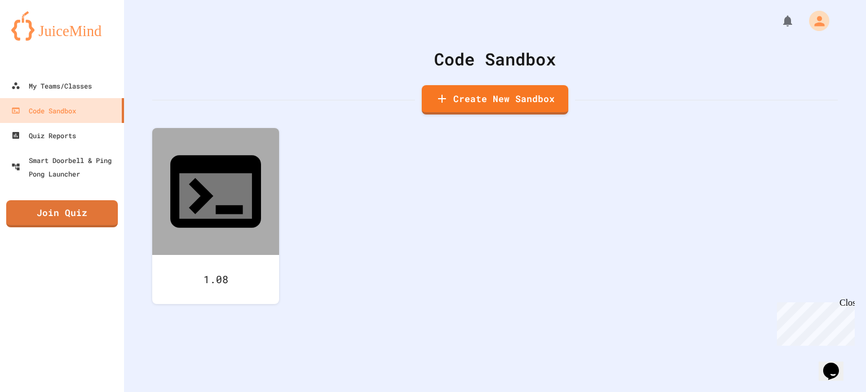
click at [465, 96] on link "Create New Sandbox" at bounding box center [495, 98] width 142 height 31
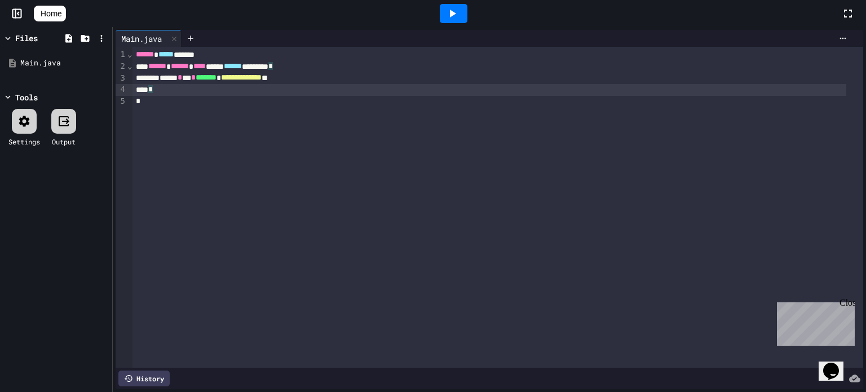
click at [175, 90] on div "*" at bounding box center [490, 90] width 714 height 12
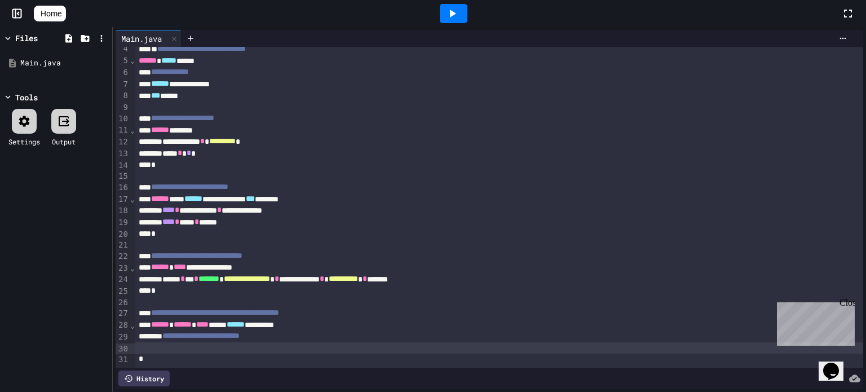
scroll to position [57, 0]
click at [466, 16] on div at bounding box center [454, 13] width 28 height 19
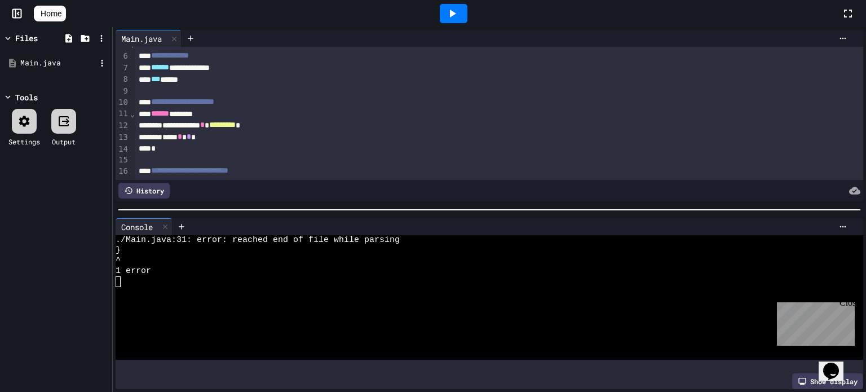
click at [68, 61] on div "Main.java" at bounding box center [58, 63] width 76 height 11
click at [104, 60] on icon at bounding box center [102, 63] width 10 height 10
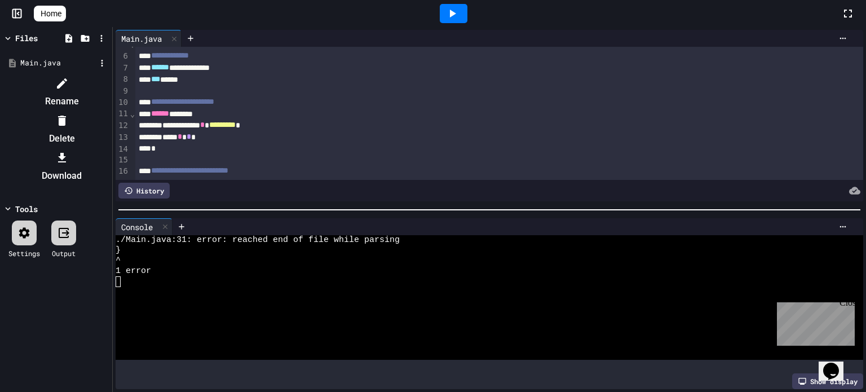
click at [109, 89] on li "Rename" at bounding box center [61, 92] width 95 height 36
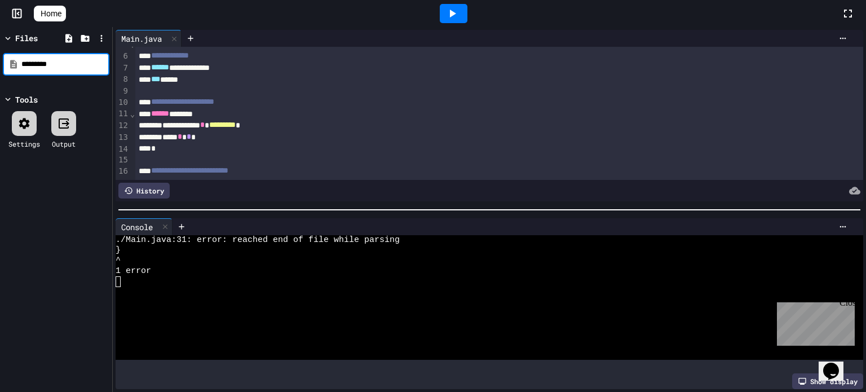
click at [72, 63] on input "*********" at bounding box center [64, 64] width 86 height 11
type input "*"
type input "**********"
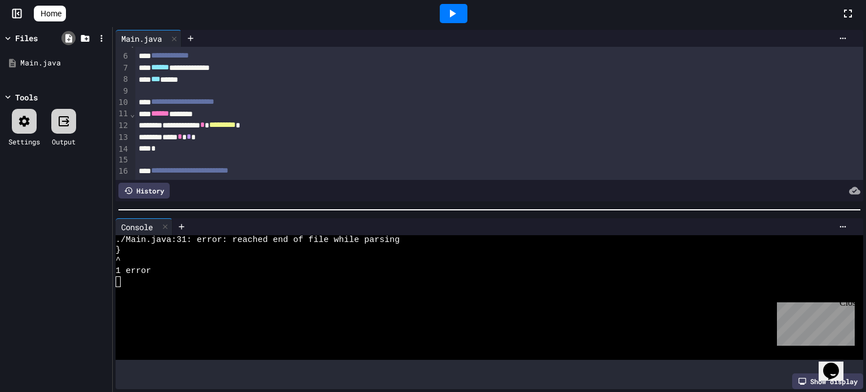
click at [69, 37] on icon at bounding box center [68, 38] width 7 height 8
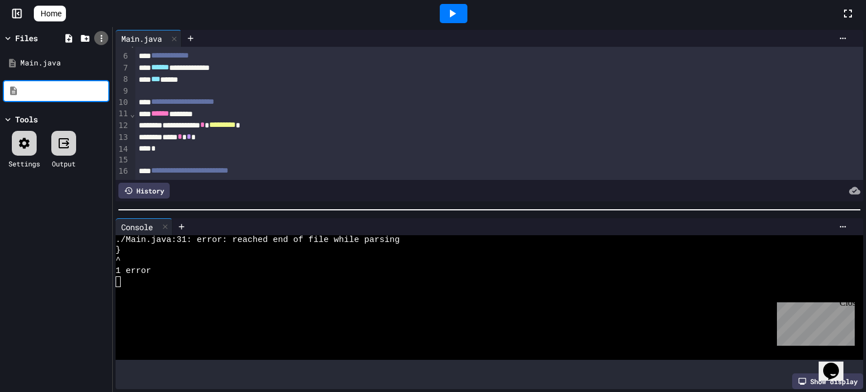
click at [99, 39] on icon at bounding box center [101, 38] width 10 height 10
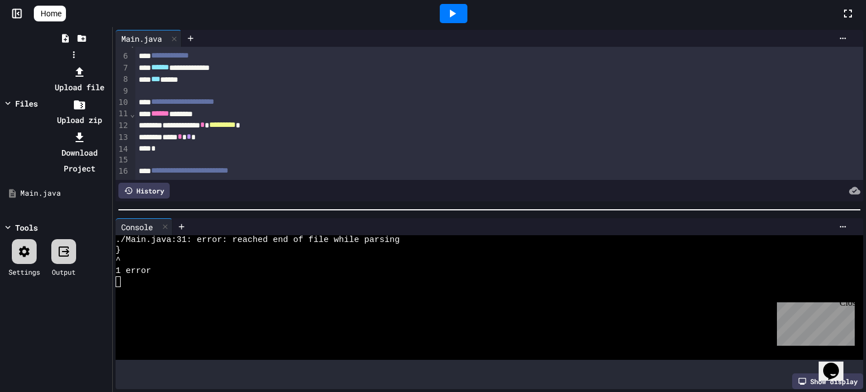
click at [64, 64] on div at bounding box center [74, 64] width 72 height 0
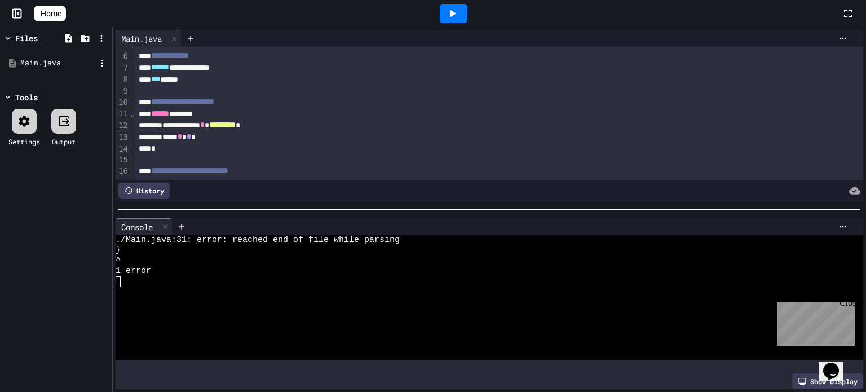
click at [69, 63] on div "Main.java" at bounding box center [58, 63] width 76 height 11
click at [99, 59] on icon at bounding box center [102, 63] width 10 height 10
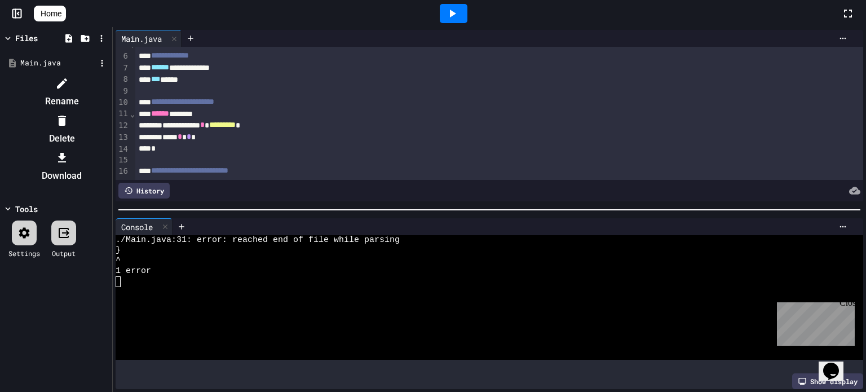
click at [109, 85] on li "Rename" at bounding box center [61, 92] width 95 height 36
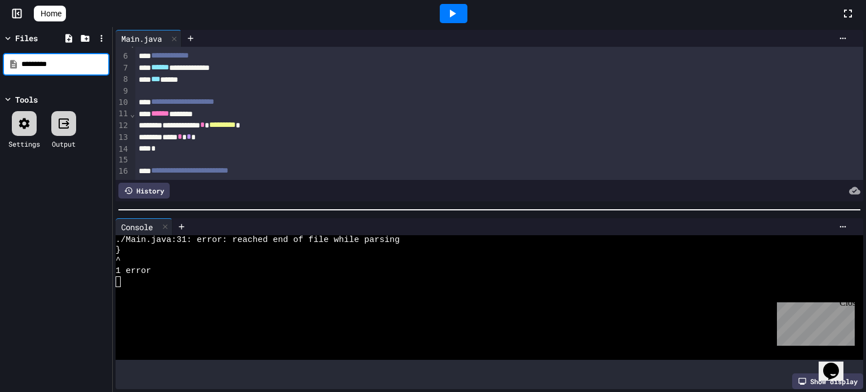
drag, startPoint x: 85, startPoint y: 65, endPoint x: 0, endPoint y: 81, distance: 86.6
click at [0, 81] on div "Files ********* Tools Settings Output" at bounding box center [56, 209] width 112 height 365
type input "**********"
click at [63, 59] on input "**********" at bounding box center [64, 64] width 86 height 11
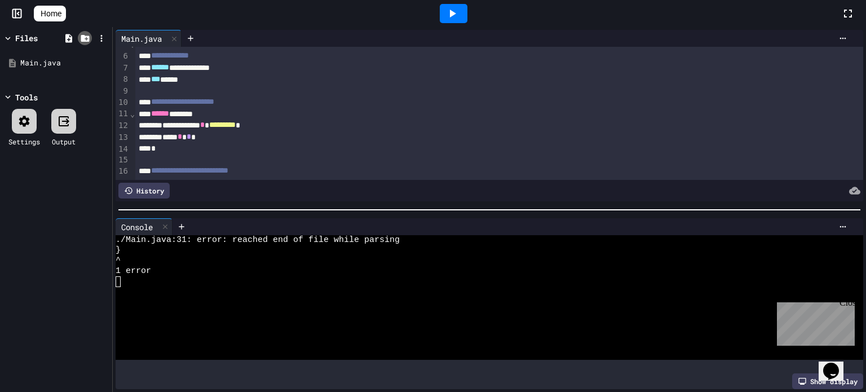
click at [85, 40] on icon at bounding box center [85, 38] width 8 height 7
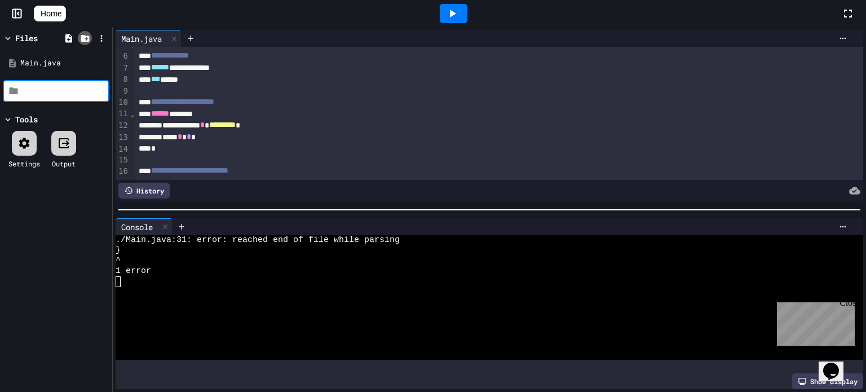
click at [85, 40] on icon at bounding box center [85, 38] width 8 height 7
type input "**********"
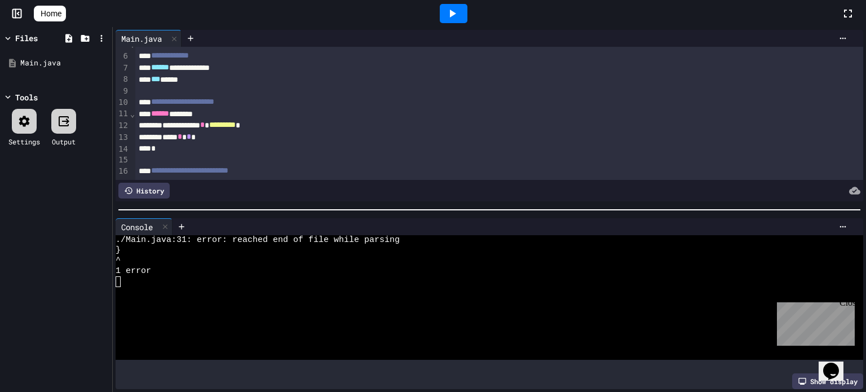
click at [79, 179] on div "Files Main.java Tools Settings Output" at bounding box center [56, 209] width 112 height 365
click at [99, 33] on icon at bounding box center [101, 38] width 10 height 10
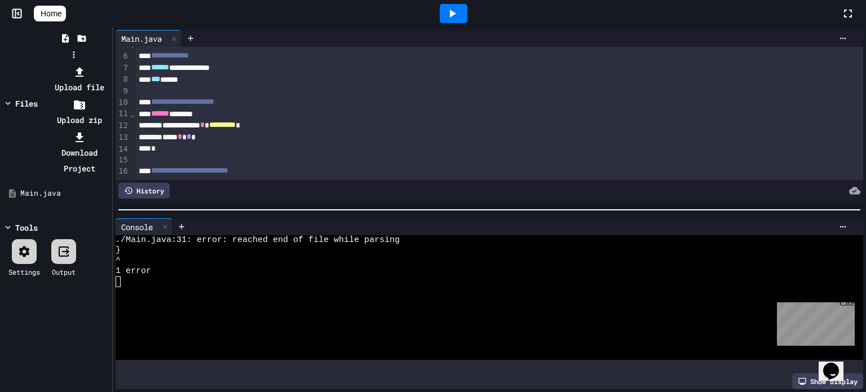
click at [109, 64] on li "Upload file" at bounding box center [79, 80] width 60 height 32
click at [109, 129] on li "Download Project" at bounding box center [79, 152] width 60 height 47
